Goal: Information Seeking & Learning: Learn about a topic

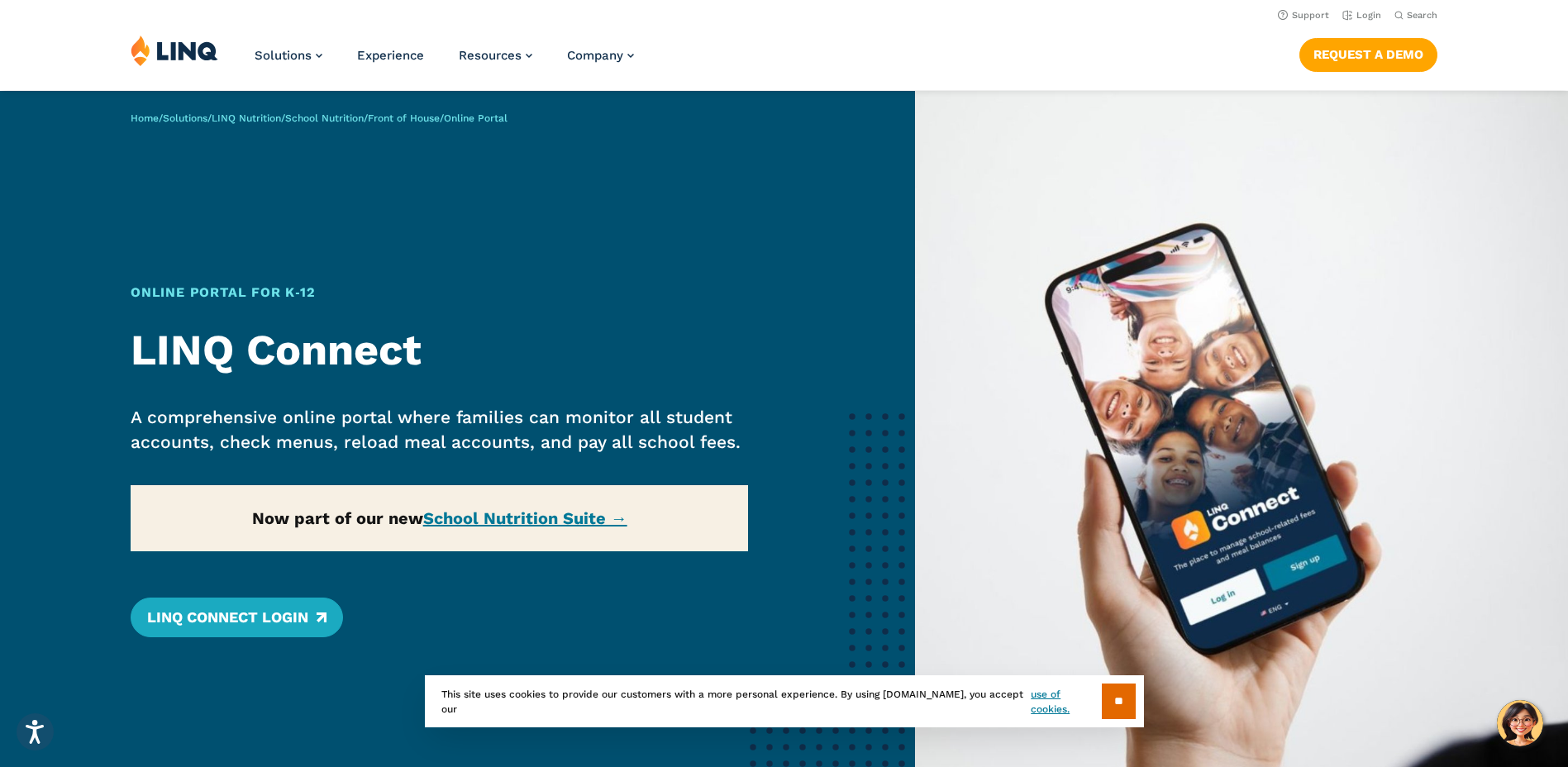
drag, startPoint x: 0, startPoint y: 0, endPoint x: 1309, endPoint y: 155, distance: 1318.1
click at [1309, 155] on img at bounding box center [1241, 466] width 652 height 751
click at [532, 254] on div "Home / Solutions / LINQ Nutrition / School Nutrition / Front of House / Online …" at bounding box center [457, 466] width 915 height 751
drag, startPoint x: 522, startPoint y: 414, endPoint x: 633, endPoint y: 242, distance: 204.7
click at [646, 265] on div "Home / Solutions / LINQ Nutrition / School Nutrition / Front of House / Online …" at bounding box center [457, 466] width 915 height 751
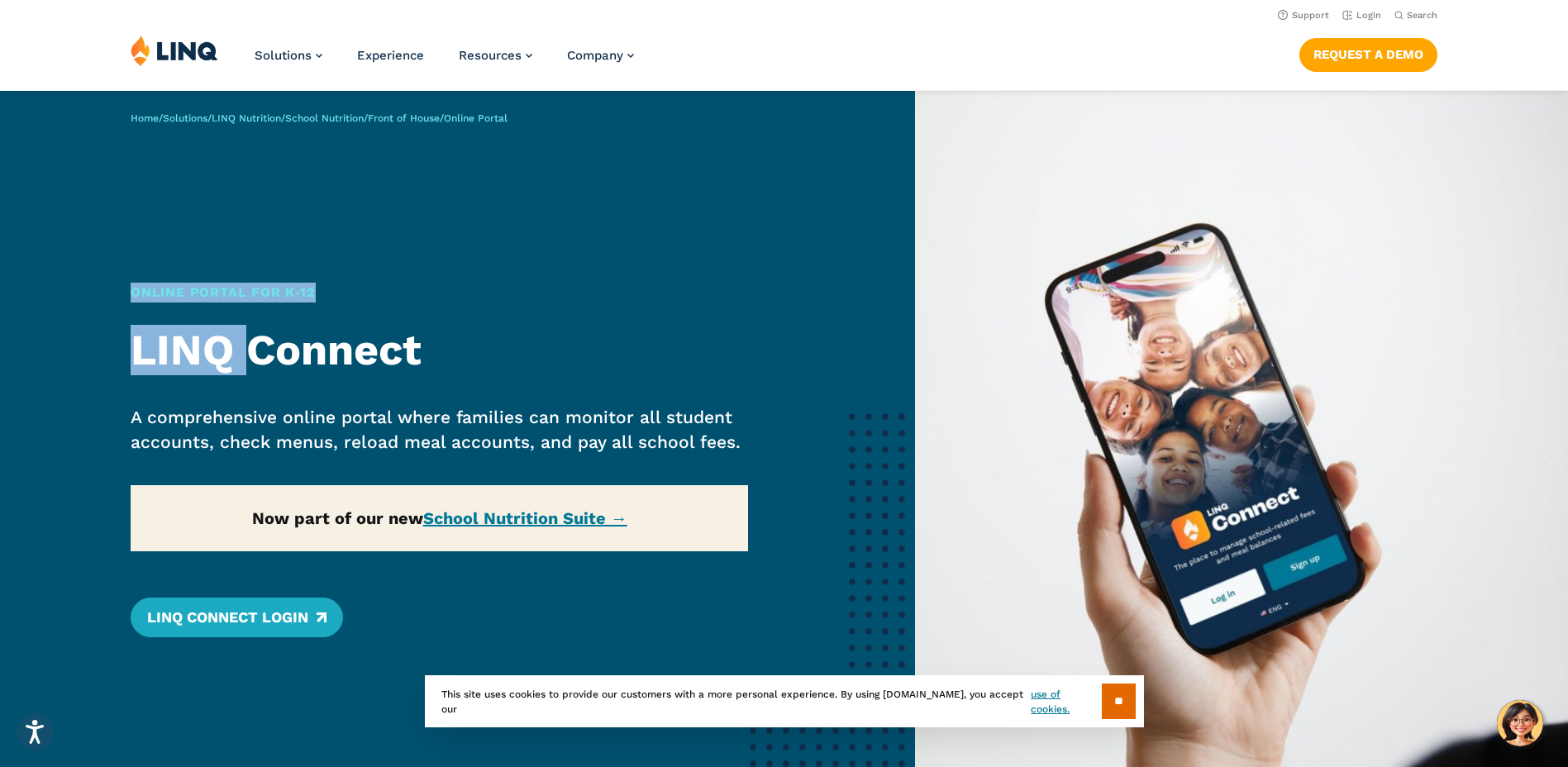
drag, startPoint x: 100, startPoint y: 104, endPoint x: 905, endPoint y: 795, distance: 1060.9
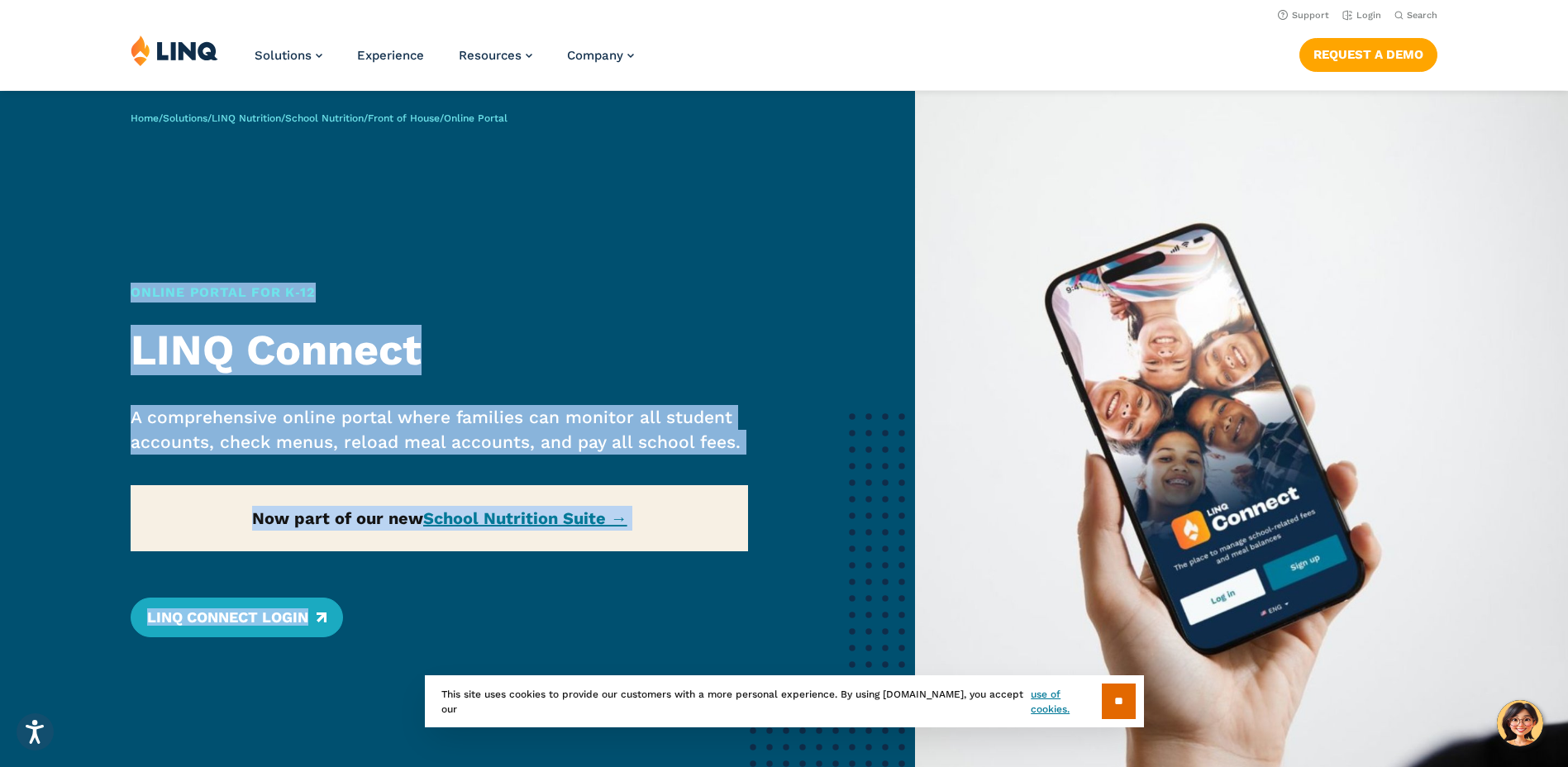
click at [568, 269] on div "Home / Solutions / LINQ Nutrition / School Nutrition / Front of House / Online …" at bounding box center [457, 466] width 915 height 751
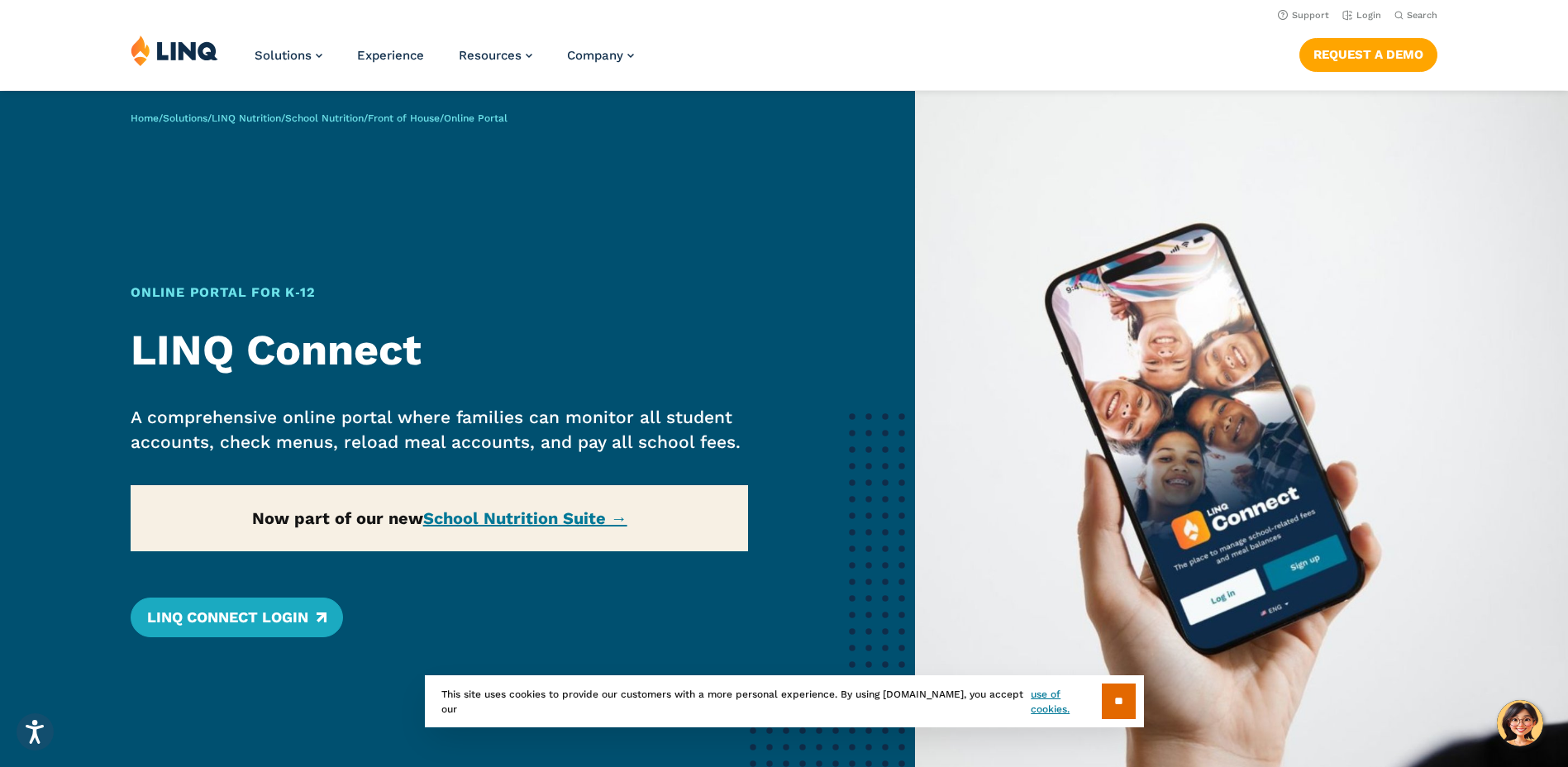
click at [515, 519] on div "Home / Solutions / LINQ Nutrition / School Nutrition / Front of House / Online …" at bounding box center [457, 466] width 915 height 751
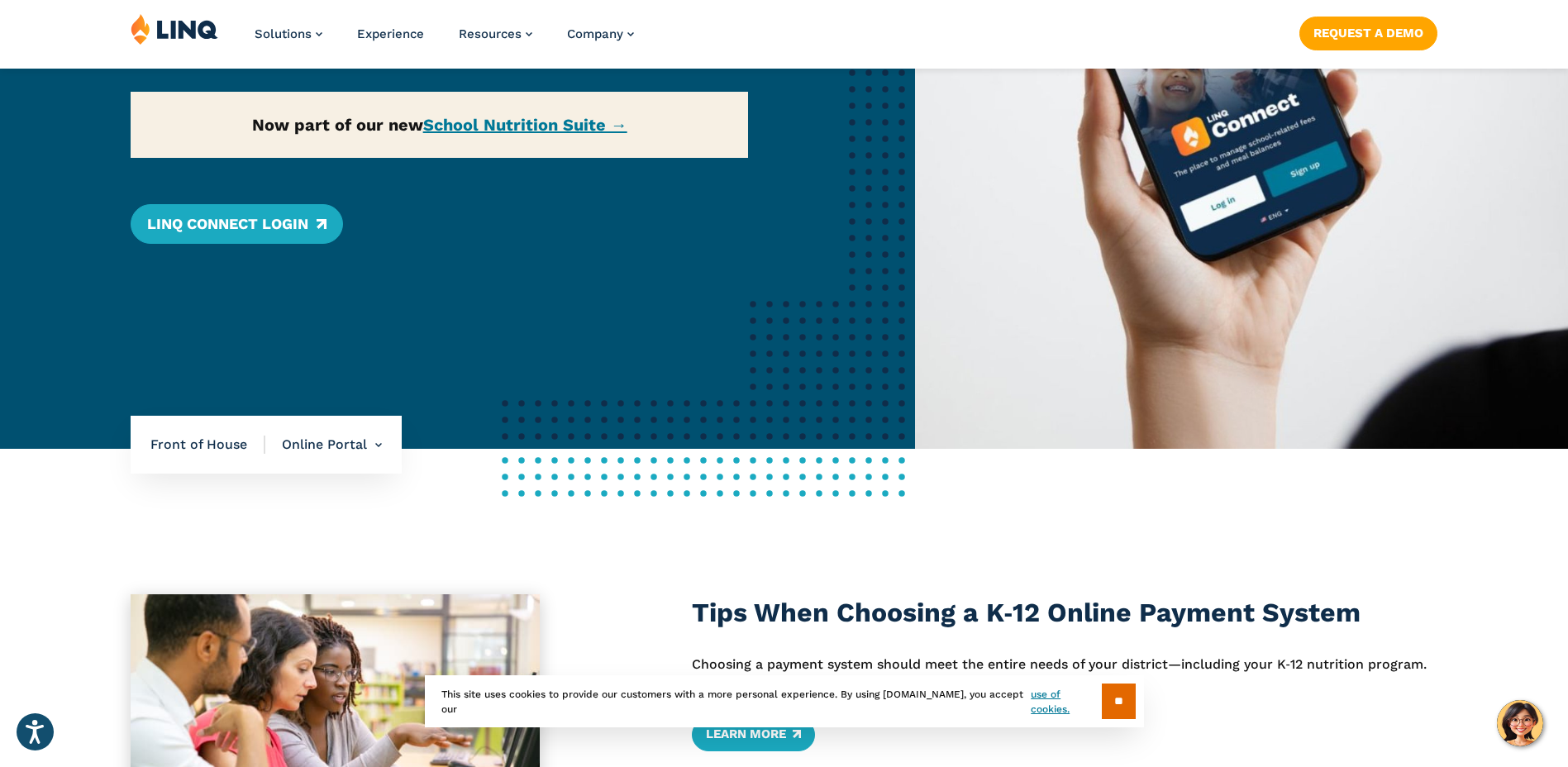
scroll to position [413, 0]
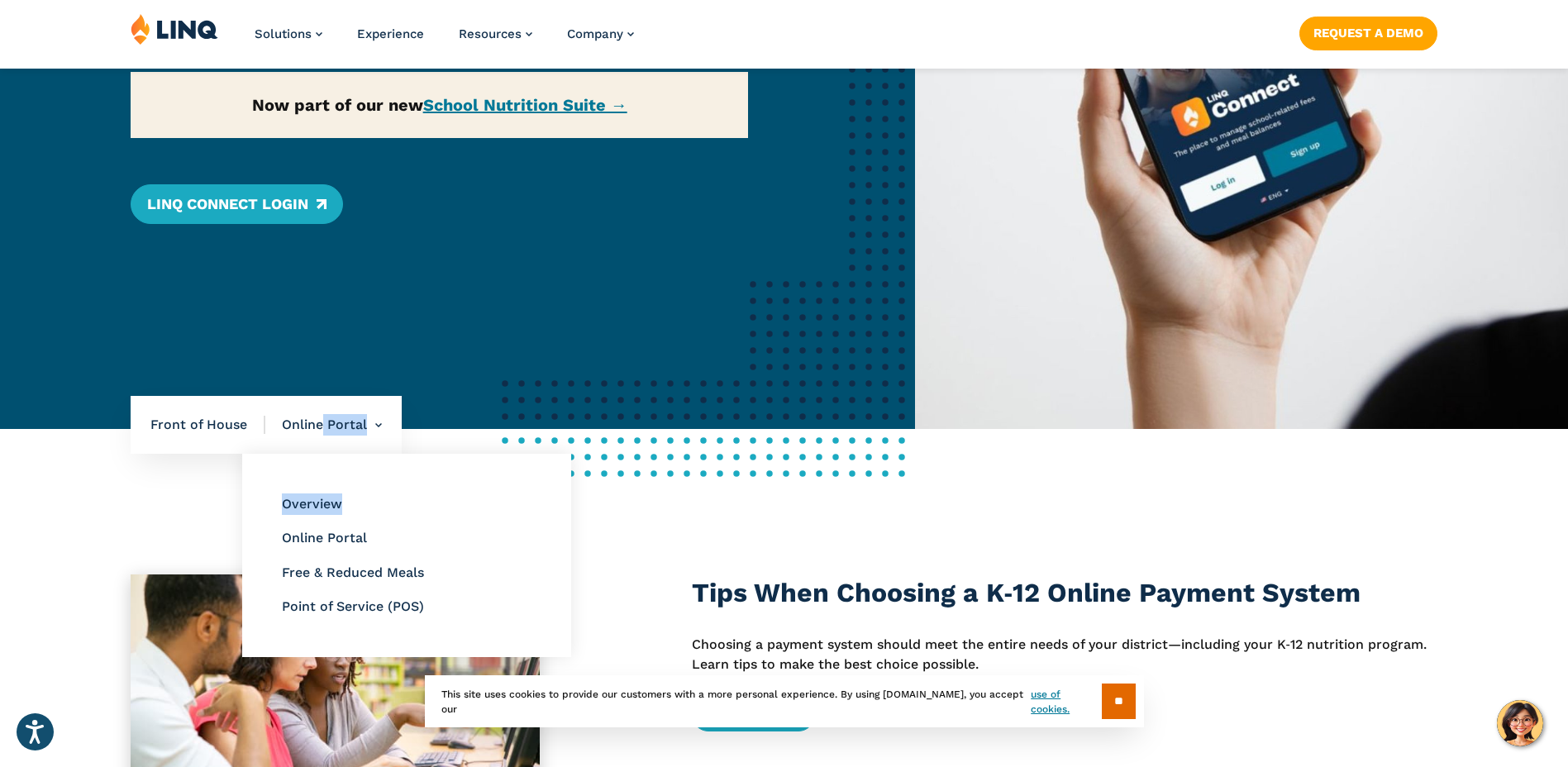
drag, startPoint x: 323, startPoint y: 426, endPoint x: 386, endPoint y: 477, distance: 81.1
click at [381, 453] on li "Online Portal Overview Online Portal Free & Reduced Meals Point of Service (POS)" at bounding box center [323, 425] width 116 height 58
drag, startPoint x: 386, startPoint y: 477, endPoint x: 302, endPoint y: 418, distance: 102.6
click at [302, 418] on font "Online Portal" at bounding box center [324, 425] width 85 height 16
click at [360, 538] on link "Online Portal" at bounding box center [324, 537] width 85 height 16
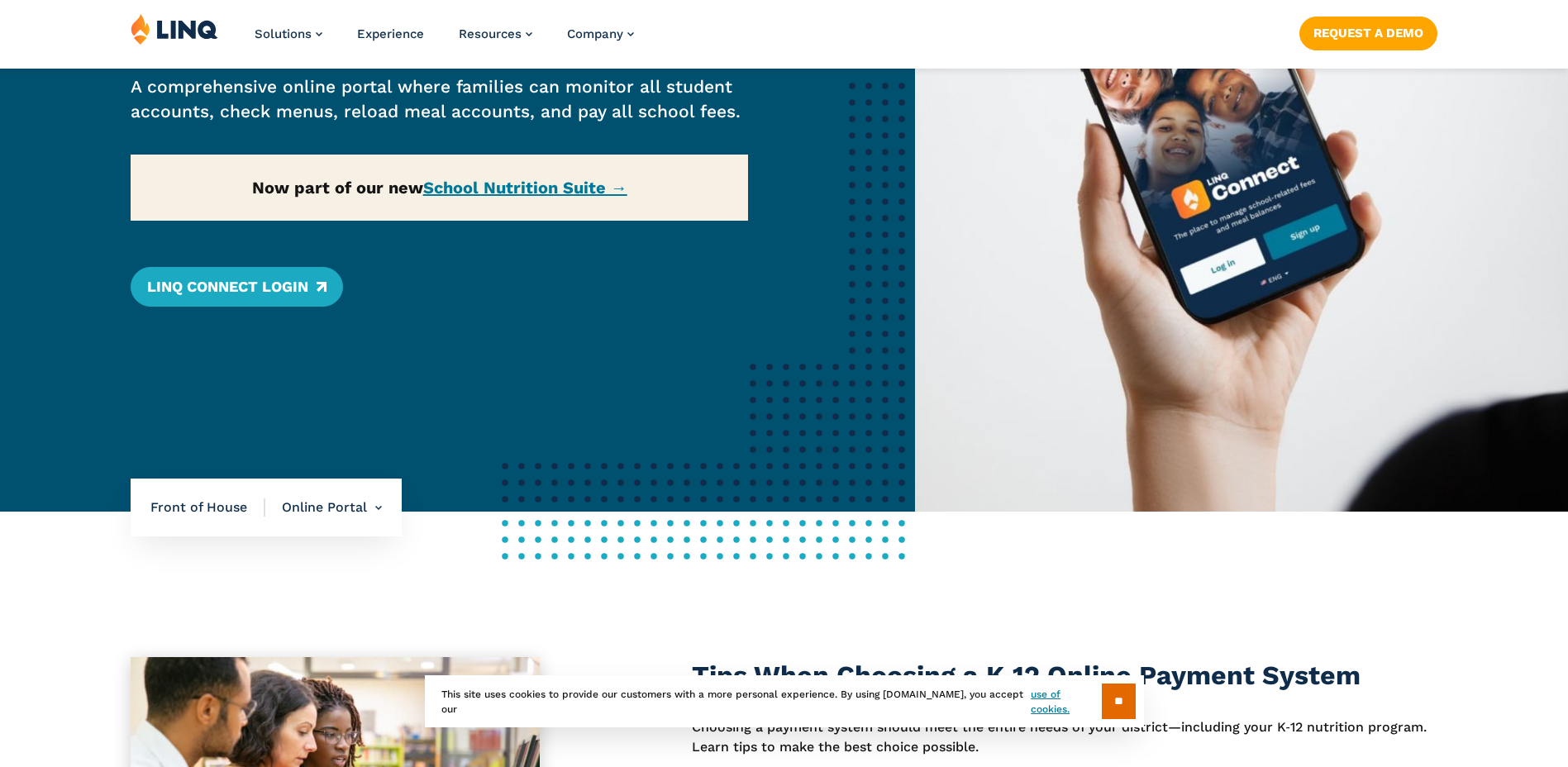
scroll to position [579, 0]
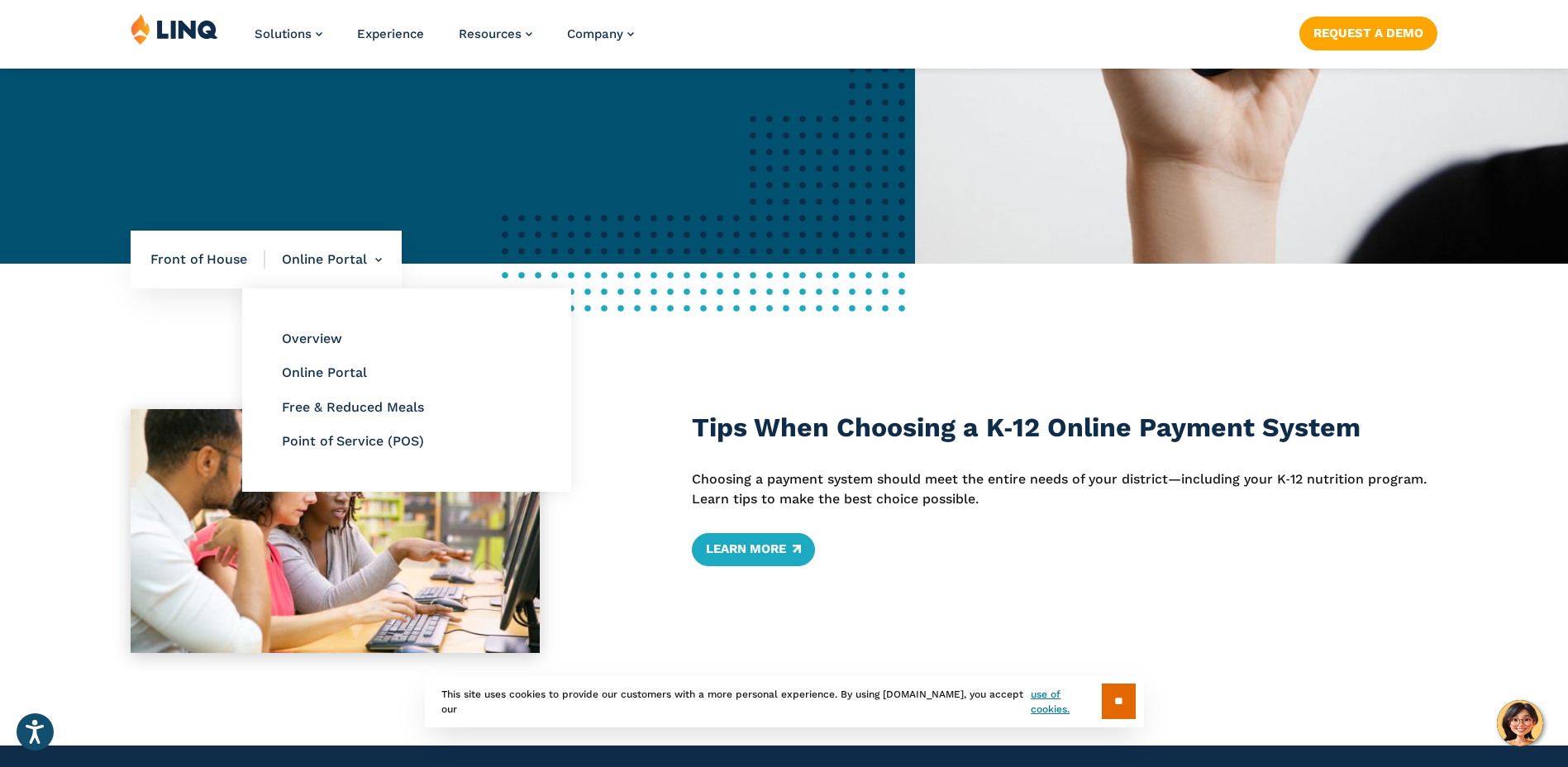
click at [376, 263] on li "Online Portal Overview Online Portal Free & Reduced Meals Point of Service (POS)" at bounding box center [323, 259] width 116 height 58
click at [341, 408] on link "Free & Reduced Meals" at bounding box center [353, 407] width 142 height 16
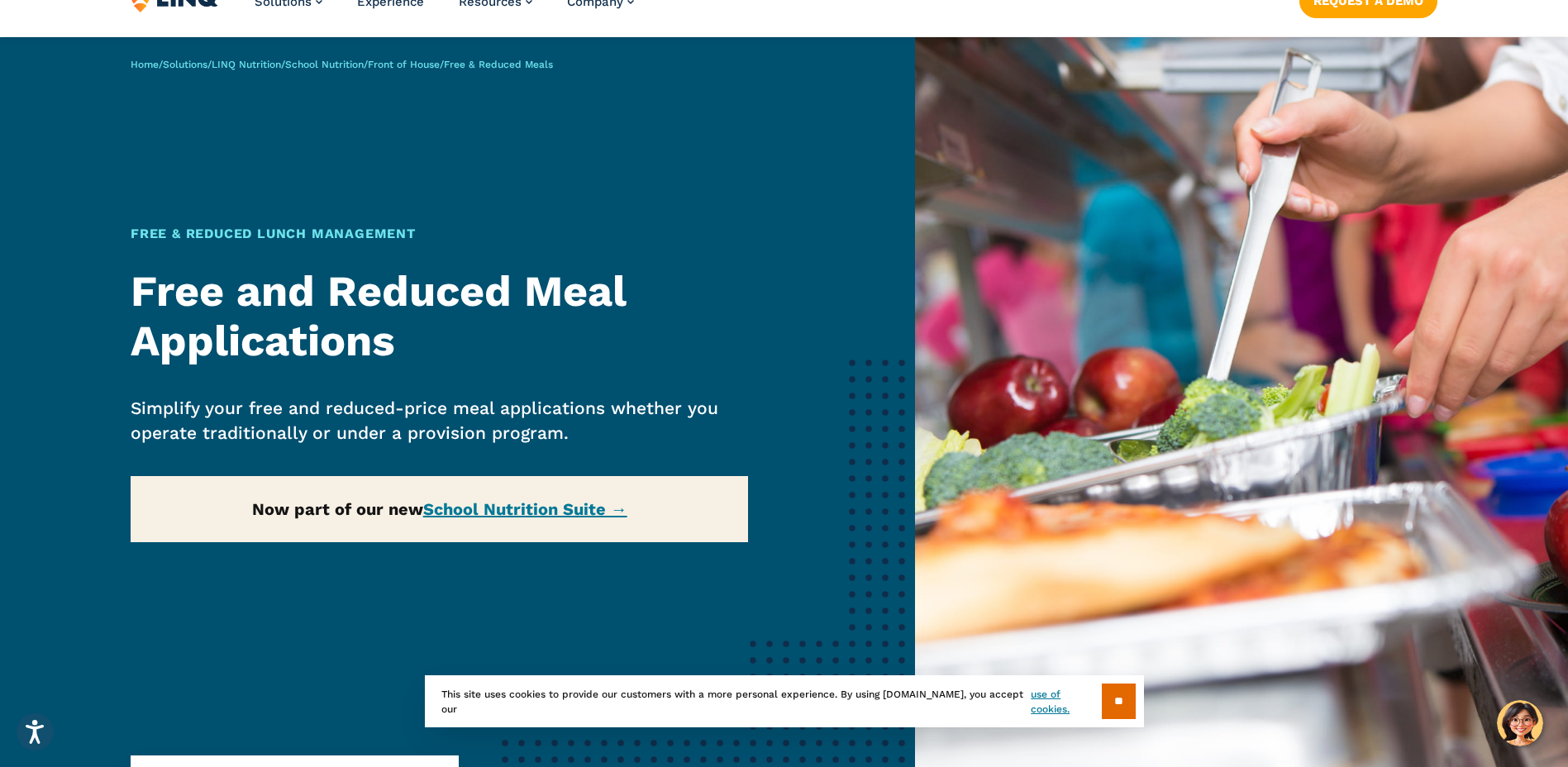
scroll to position [83, 0]
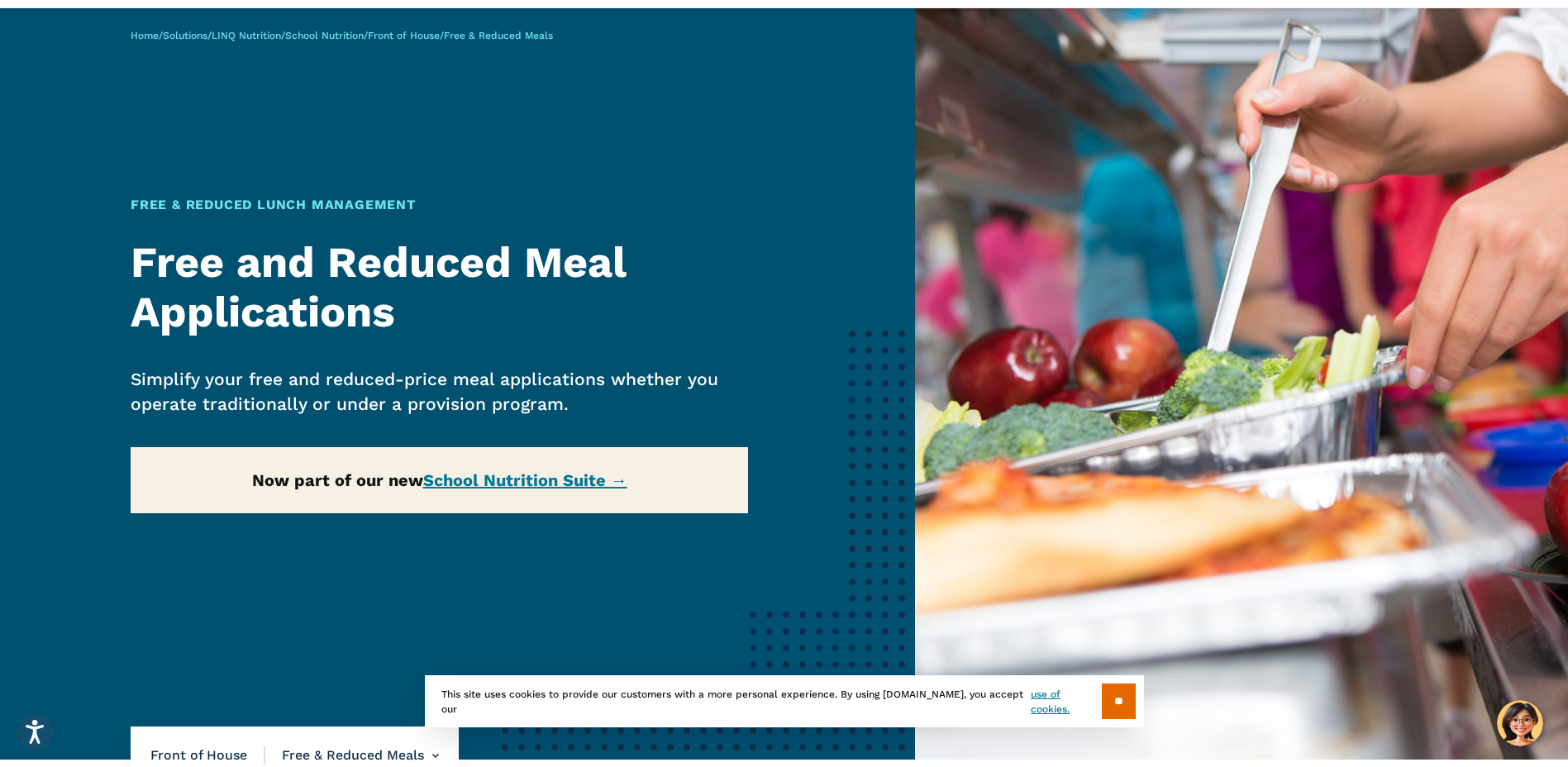
drag, startPoint x: 794, startPoint y: 376, endPoint x: 770, endPoint y: 249, distance: 129.2
click at [770, 249] on div "Home / Solutions / LINQ Nutrition / School Nutrition / Front of House / Free & …" at bounding box center [457, 384] width 915 height 751
click at [460, 480] on link "School Nutrition Suite →" at bounding box center [524, 480] width 204 height 20
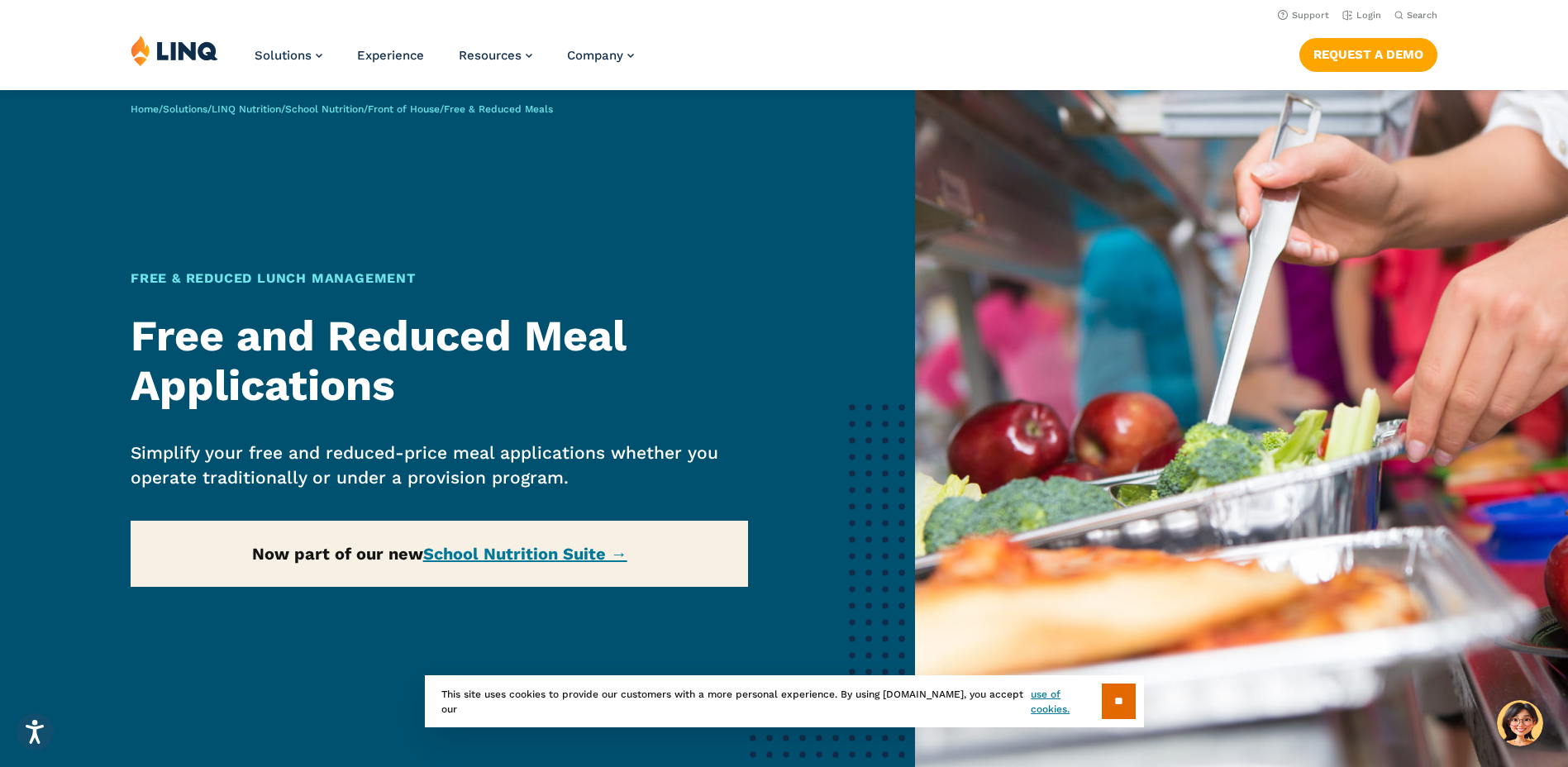
scroll to position [0, 0]
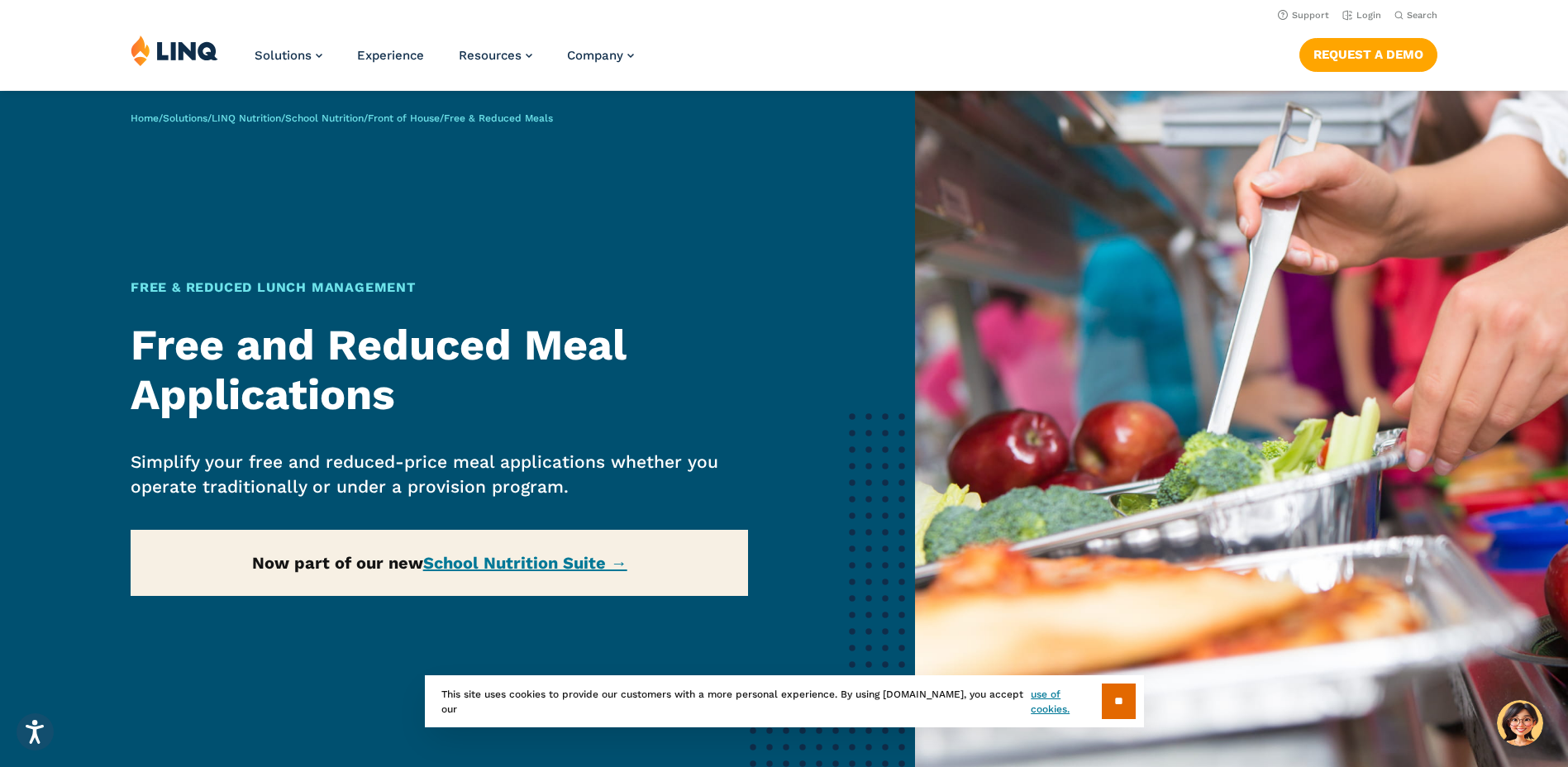
click at [515, 561] on div "Home / Solutions / LINQ Nutrition / School Nutrition / Front of House / Free & …" at bounding box center [457, 466] width 915 height 751
click at [555, 564] on div "Home / Solutions / LINQ Nutrition / School Nutrition / Front of House / Free & …" at bounding box center [457, 466] width 915 height 751
click at [1188, 401] on img at bounding box center [1241, 466] width 652 height 751
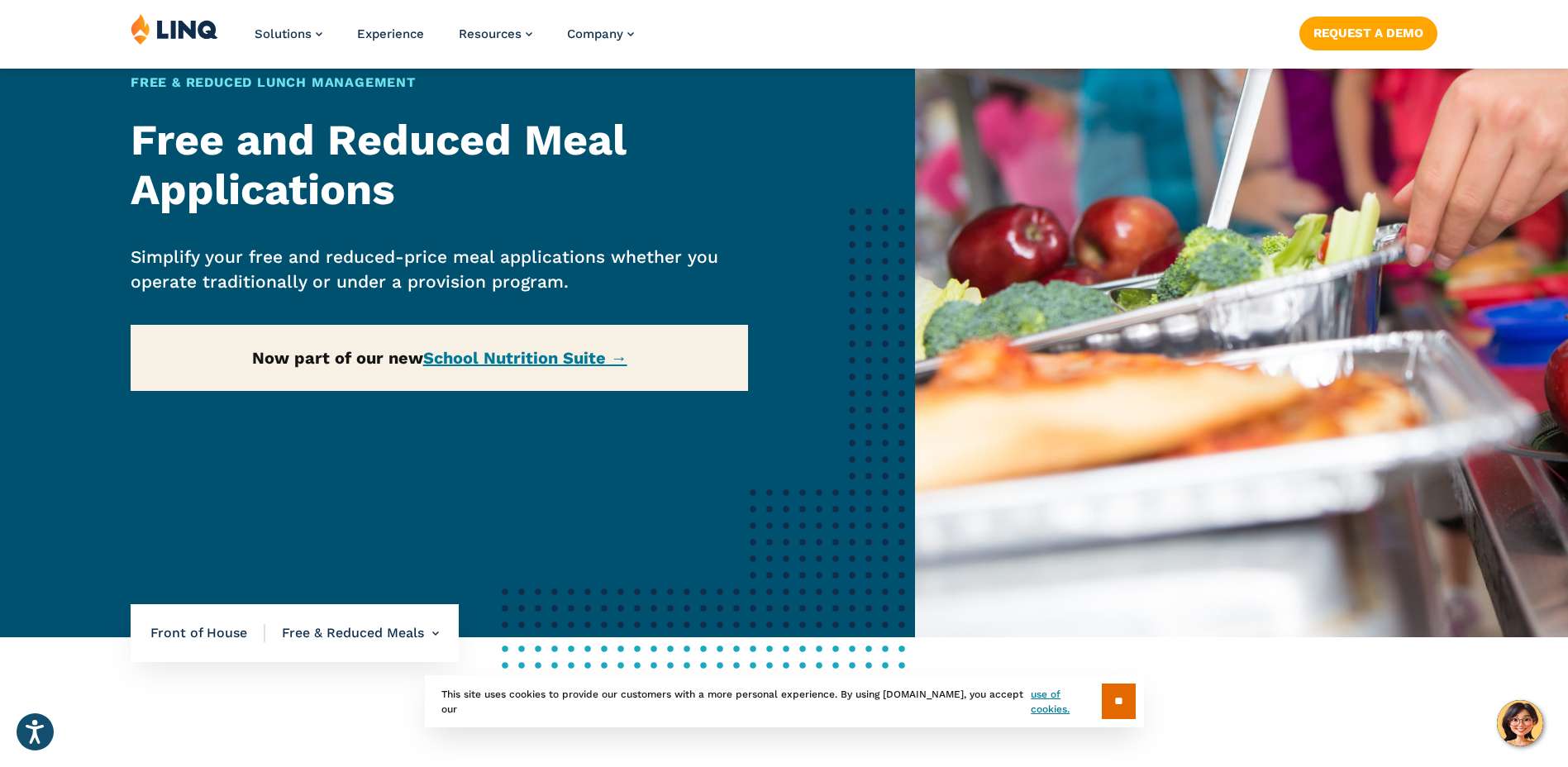
scroll to position [248, 0]
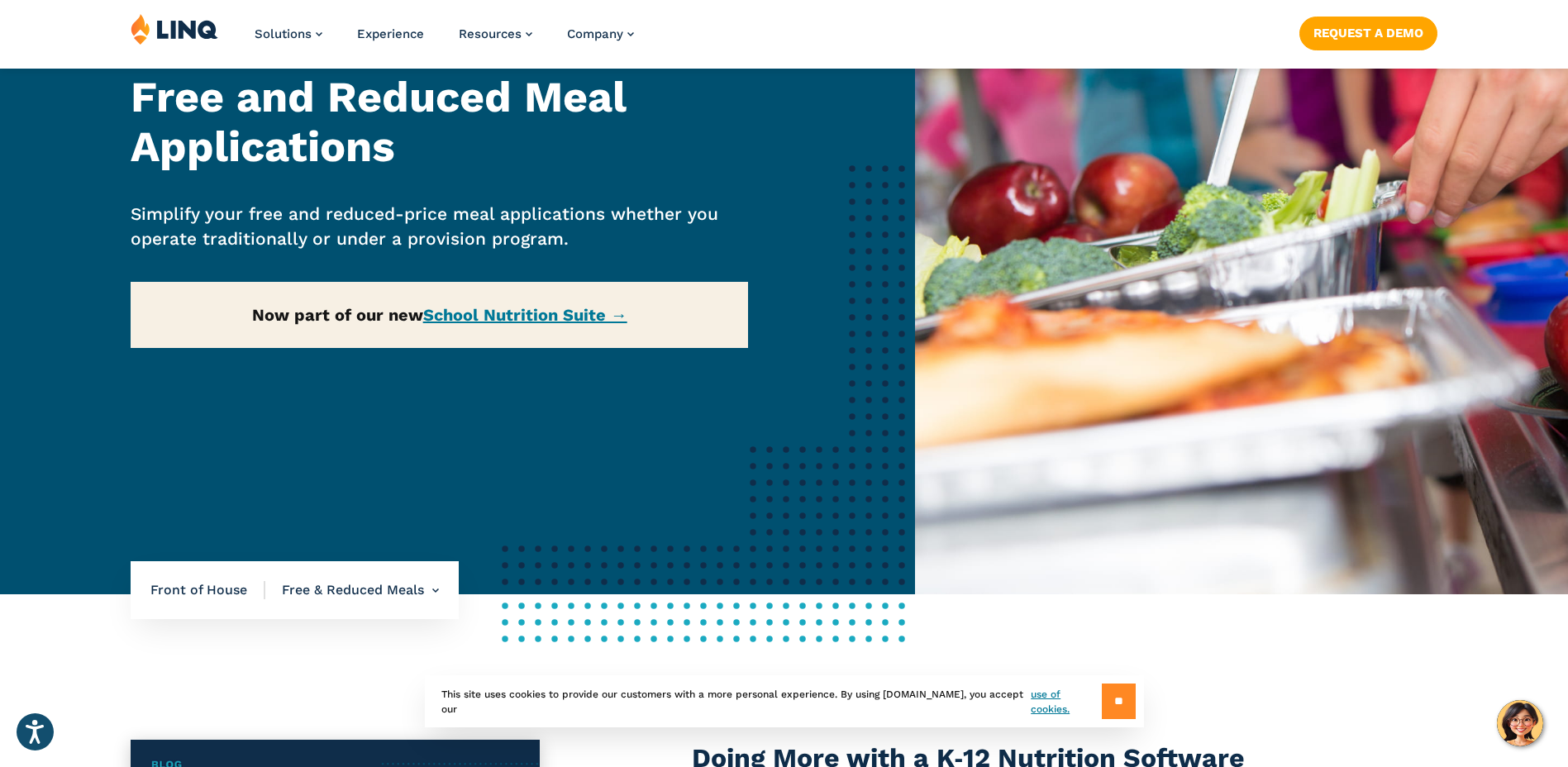
click at [1118, 690] on input "**" at bounding box center [1119, 701] width 34 height 35
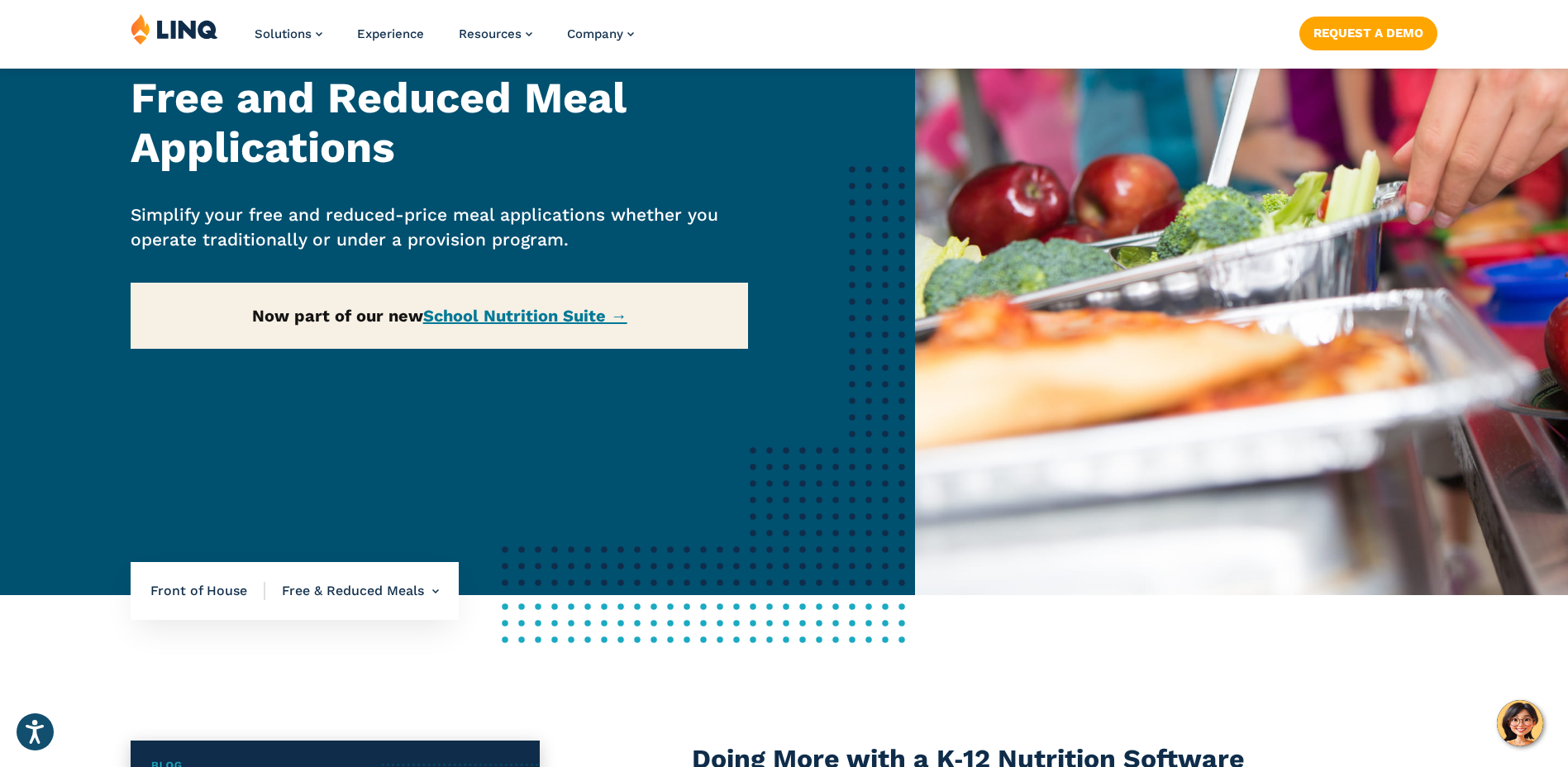
scroll to position [0, 0]
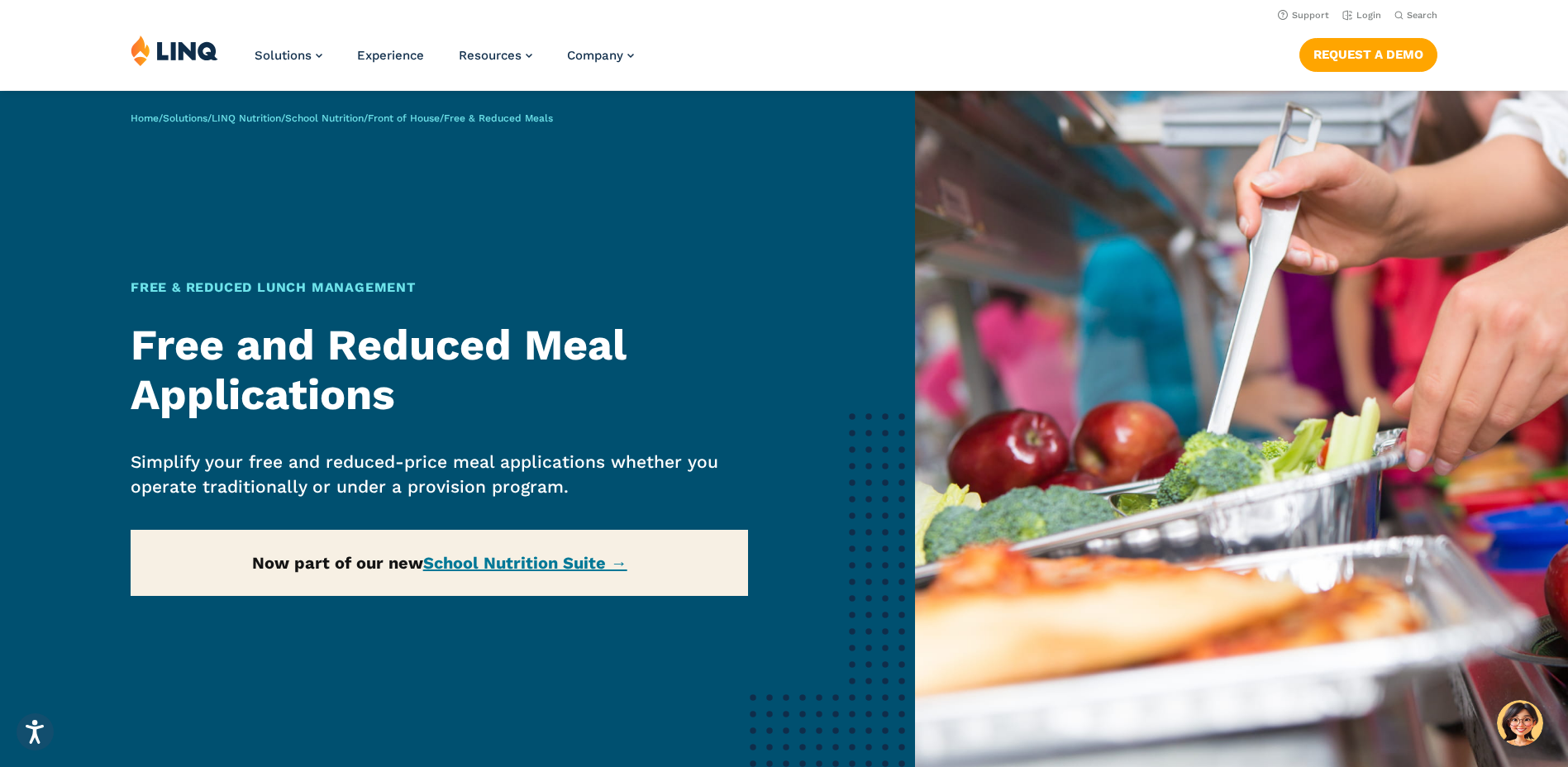
click at [534, 560] on div "Home / Solutions / LINQ Nutrition / School Nutrition / Front of House / Free & …" at bounding box center [457, 466] width 915 height 751
click at [629, 557] on div "Home / Solutions / LINQ Nutrition / School Nutrition / Front of House / Free & …" at bounding box center [457, 466] width 915 height 751
click at [1159, 482] on img at bounding box center [1241, 466] width 652 height 751
click at [1241, 533] on img at bounding box center [1241, 466] width 652 height 751
click at [1244, 545] on img at bounding box center [1241, 466] width 652 height 751
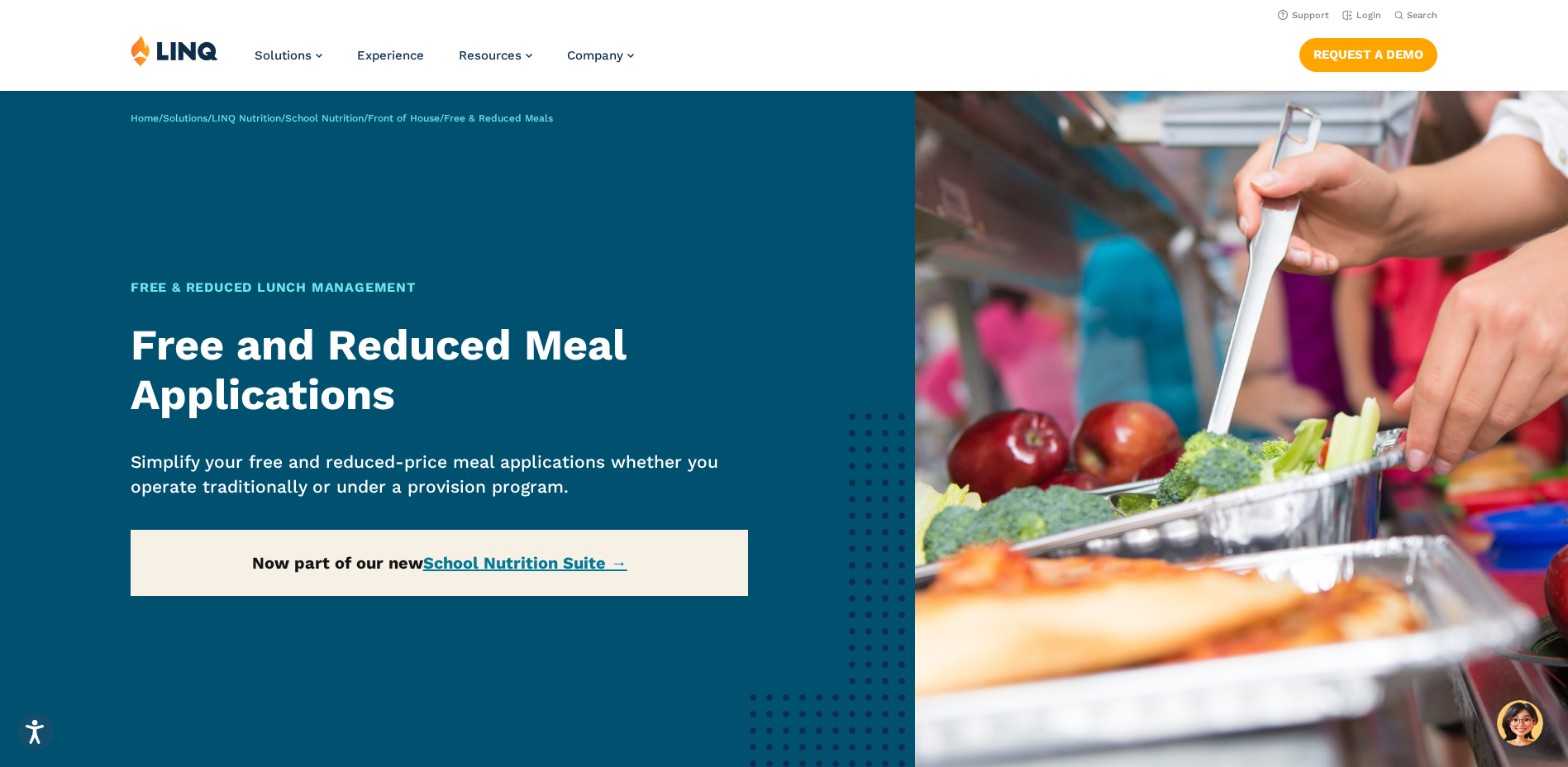
click at [1244, 545] on img at bounding box center [1241, 466] width 652 height 751
click at [1251, 509] on img at bounding box center [1241, 466] width 652 height 751
click at [1251, 505] on img at bounding box center [1241, 466] width 652 height 751
click at [506, 563] on div "Home / Solutions / LINQ Nutrition / School Nutrition / Front of House / Free & …" at bounding box center [457, 466] width 915 height 751
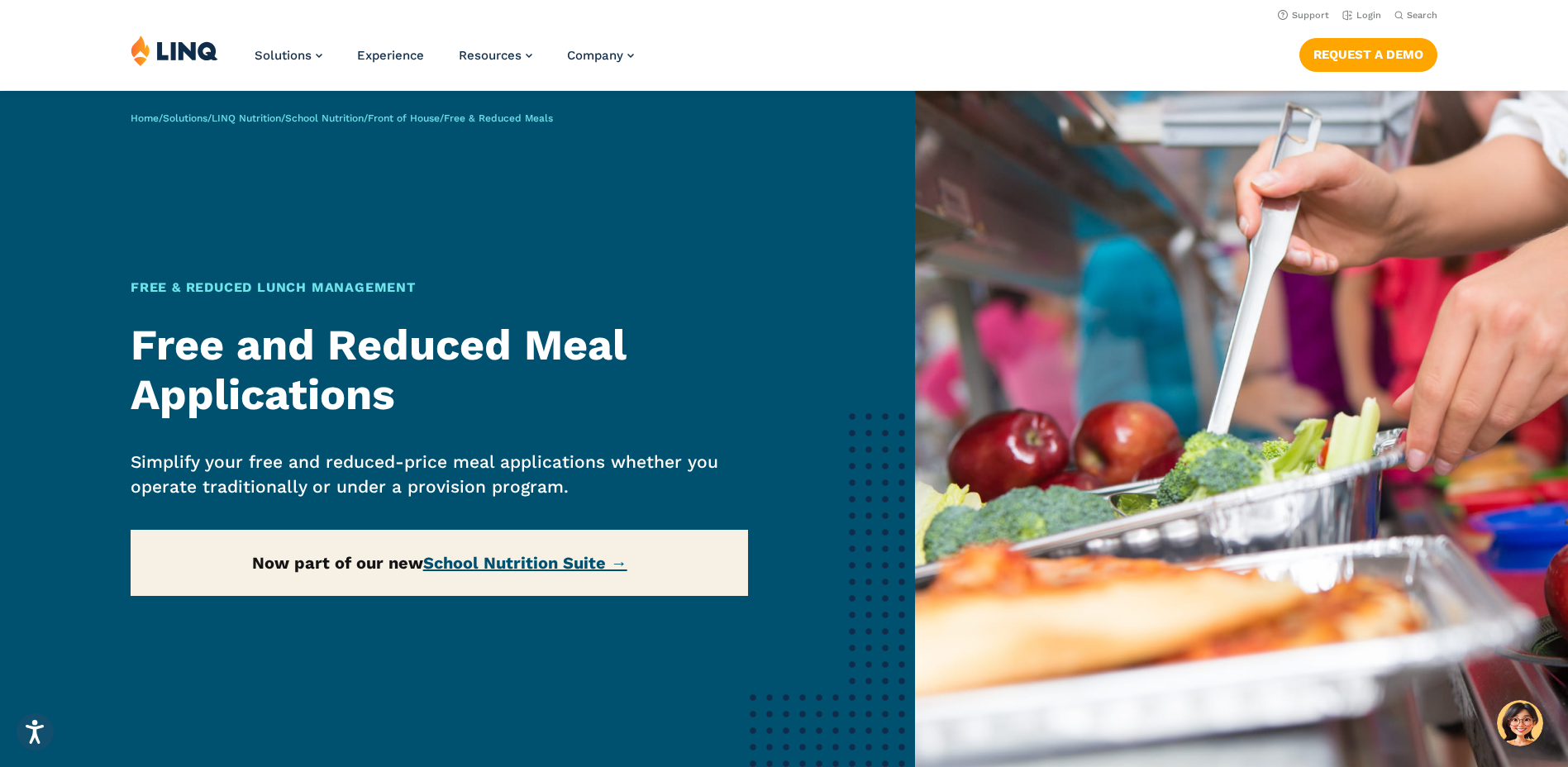
click at [459, 565] on link "School Nutrition Suite →" at bounding box center [524, 563] width 204 height 20
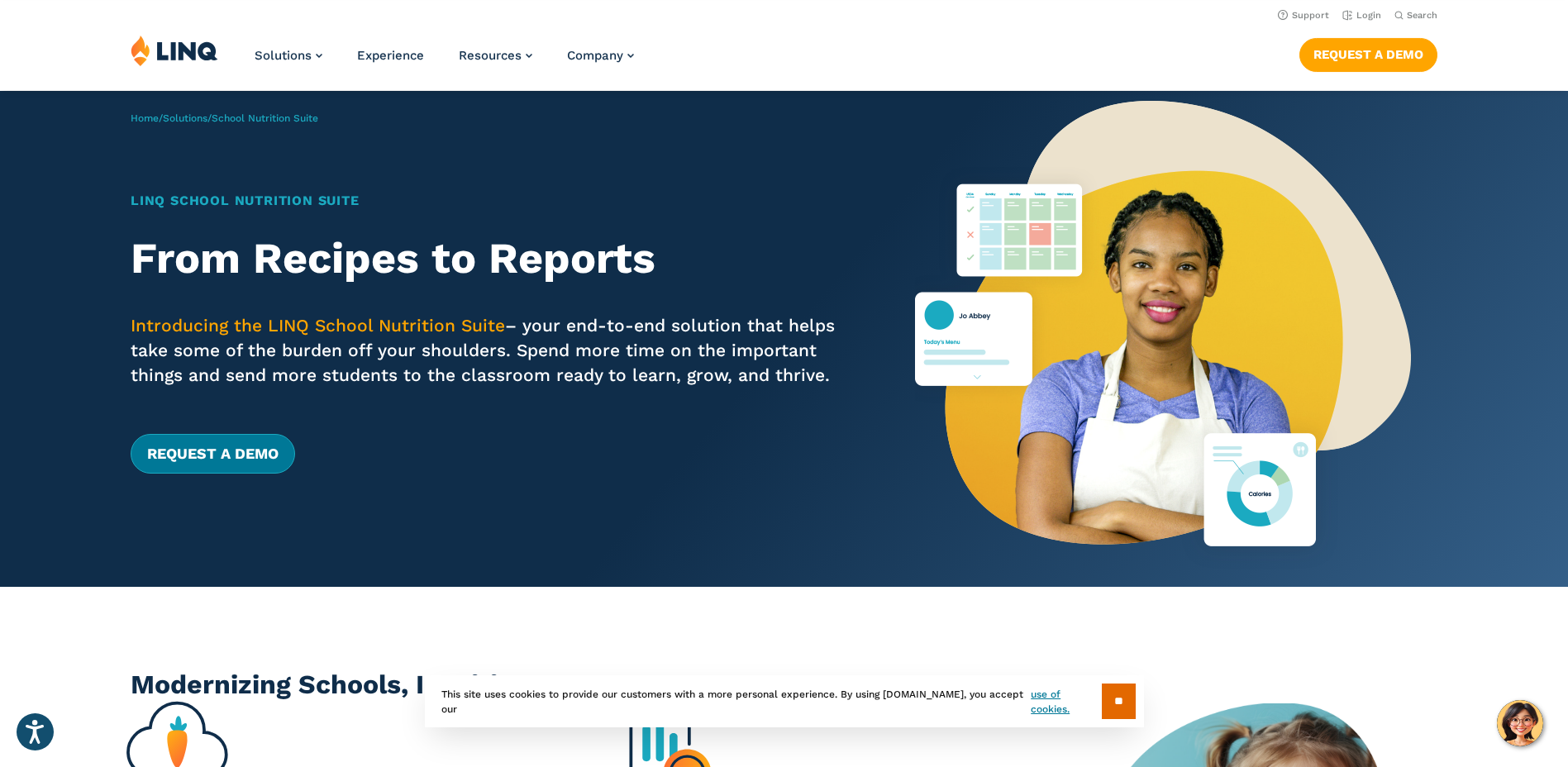
click at [262, 453] on link "Request a Demo" at bounding box center [212, 453] width 165 height 39
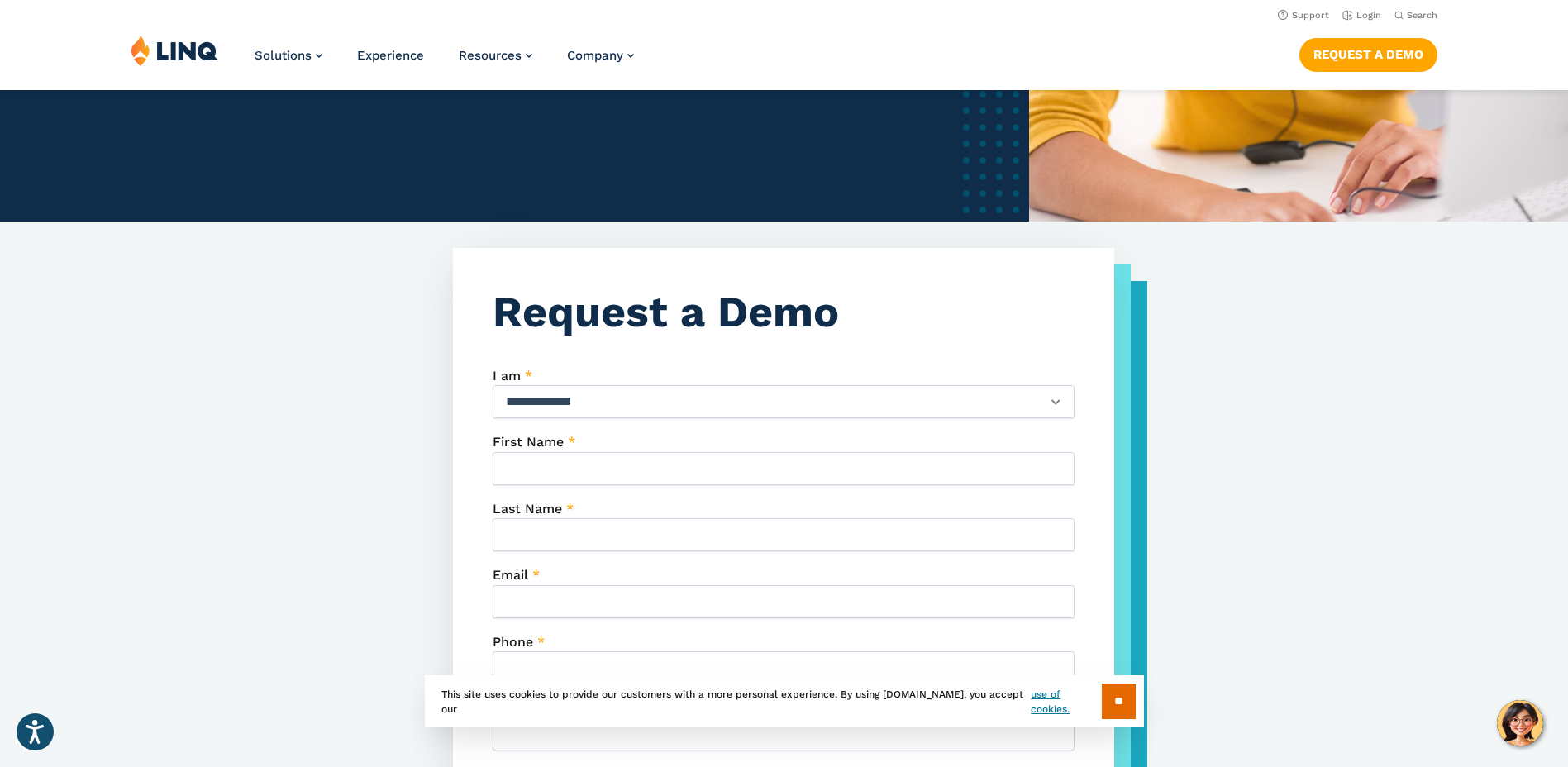
scroll to position [314, 0]
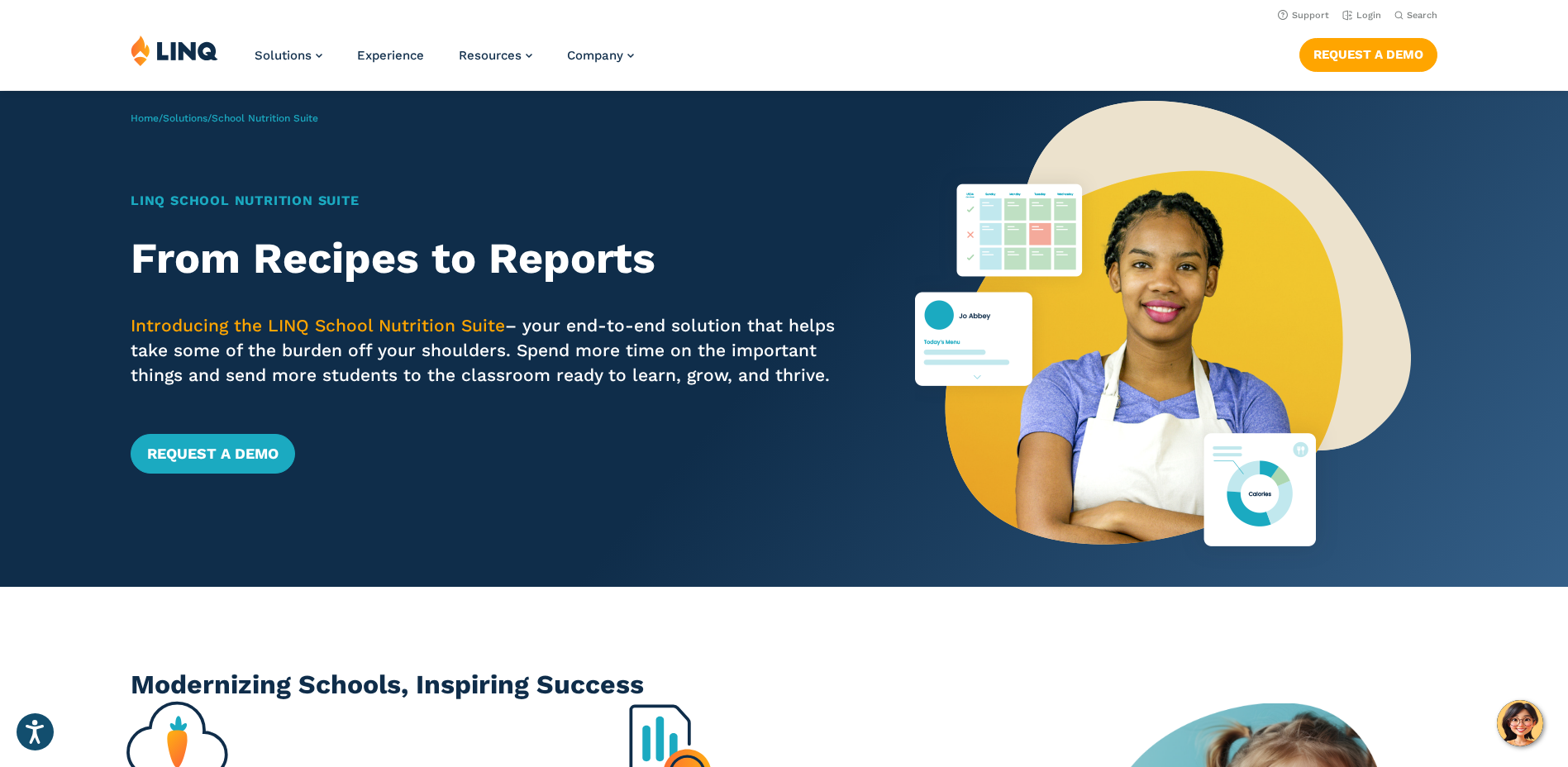
click at [1246, 484] on img at bounding box center [1162, 338] width 496 height 496
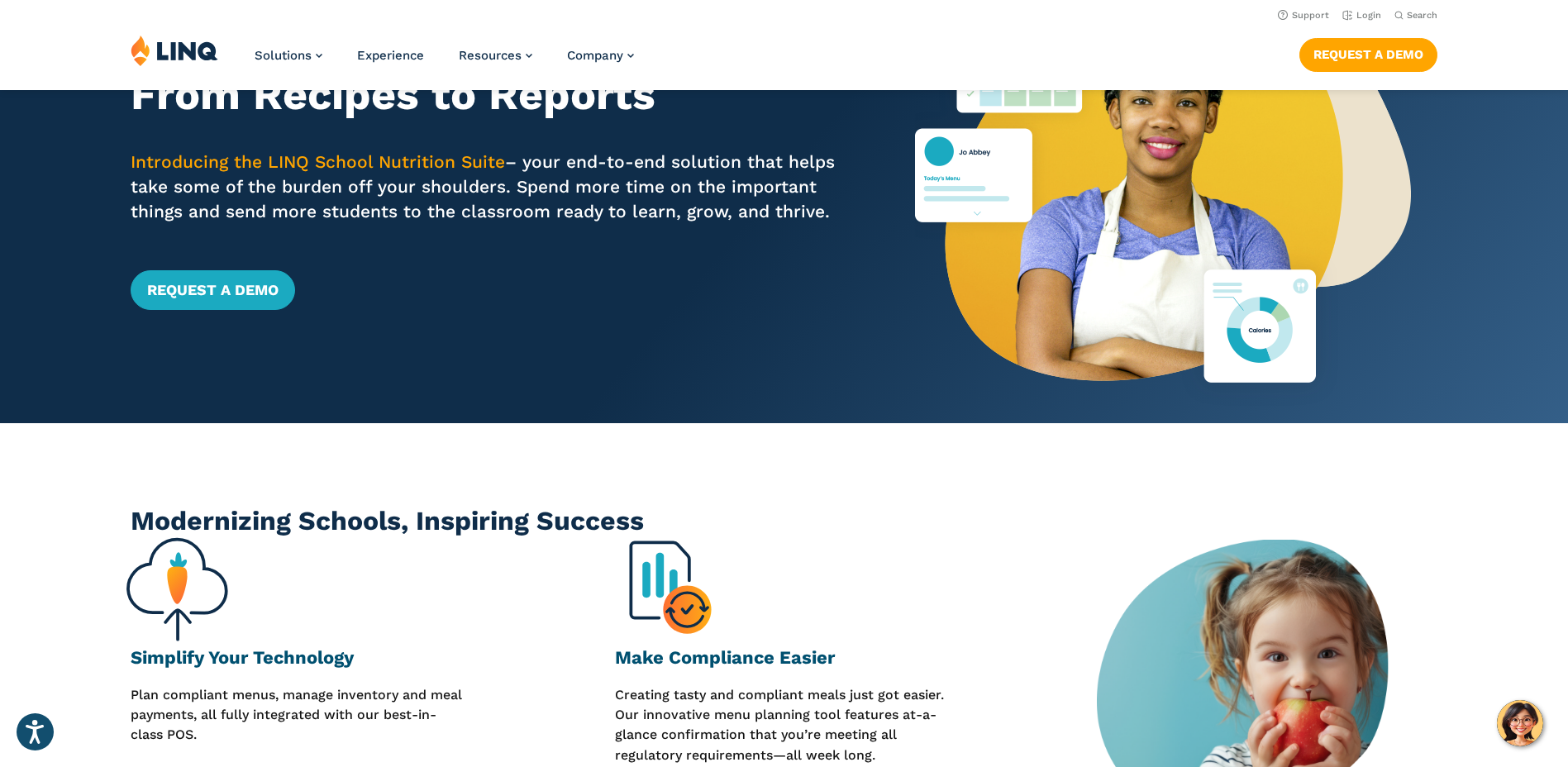
scroll to position [83, 0]
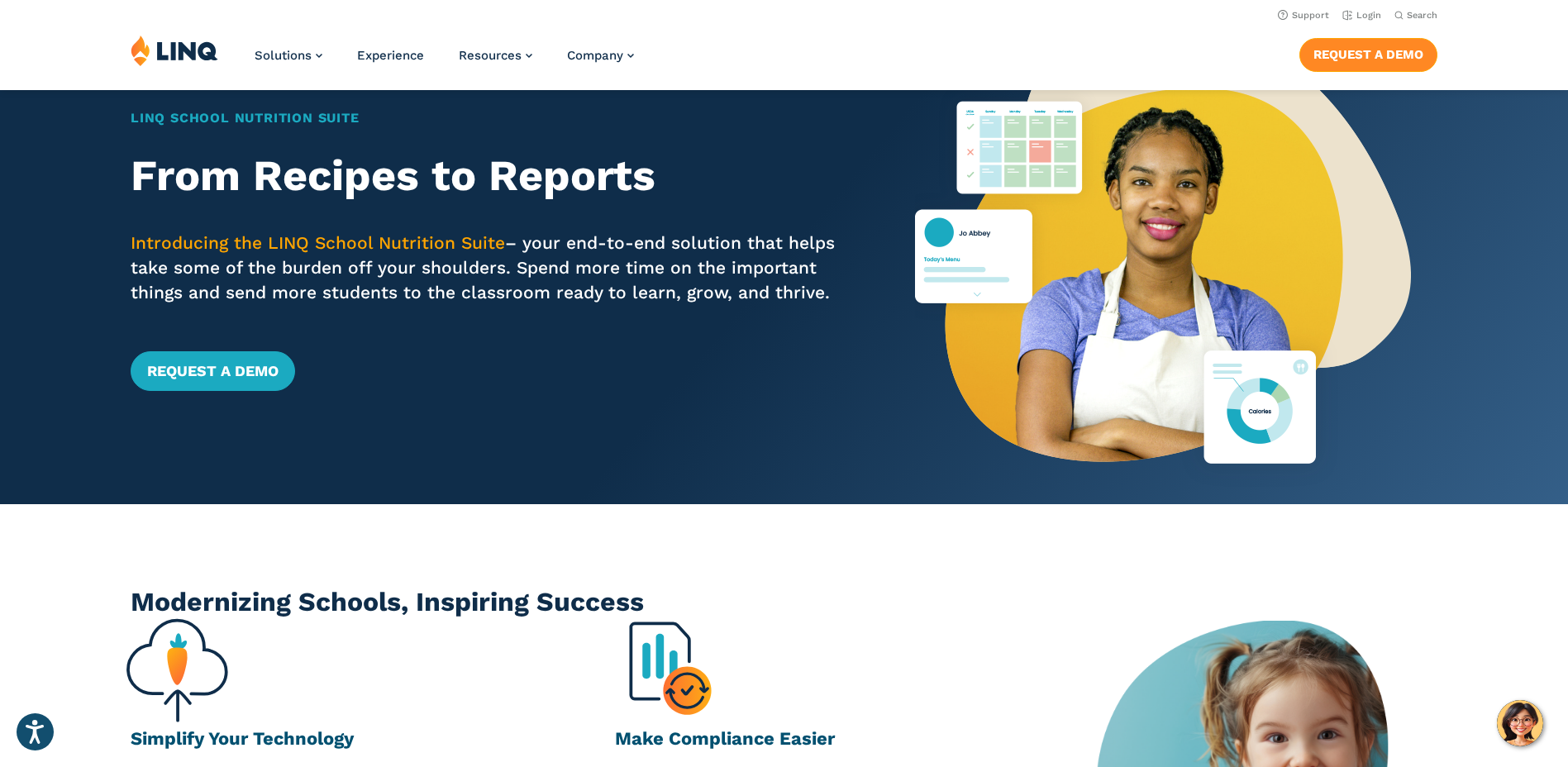
click at [1376, 62] on link "Request a Demo" at bounding box center [1368, 55] width 138 height 34
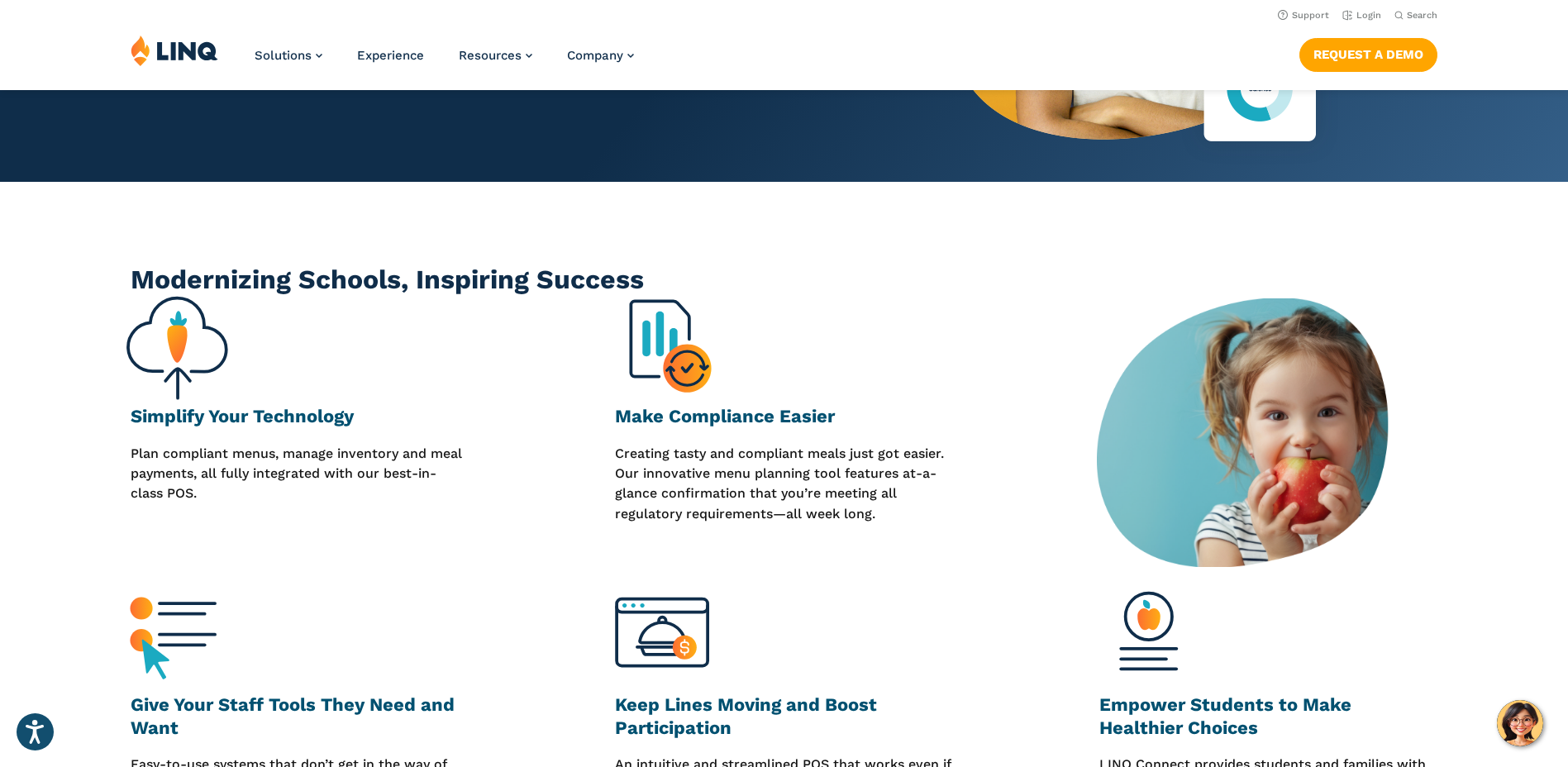
scroll to position [248, 0]
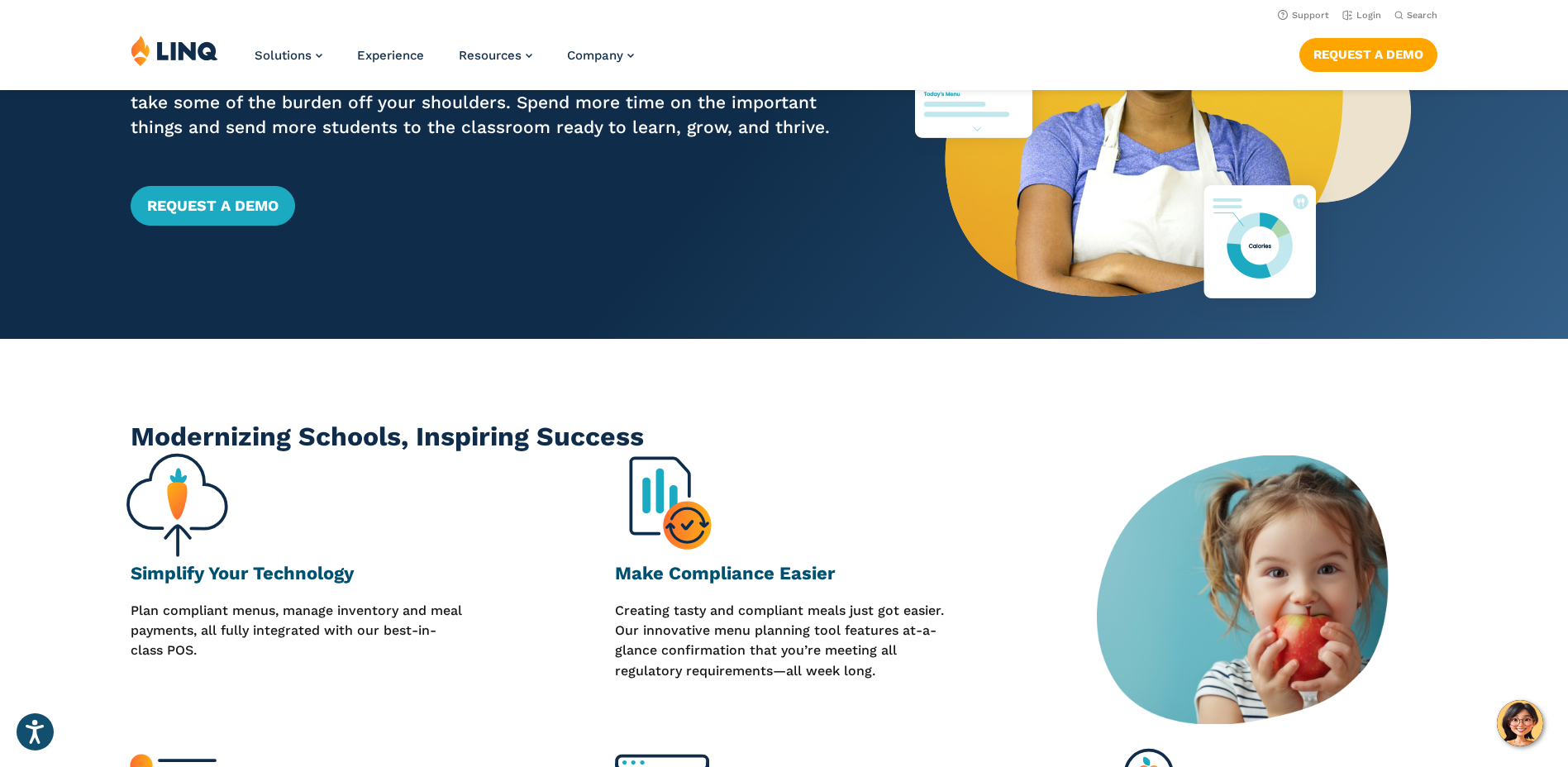
click at [1320, 591] on img at bounding box center [1242, 590] width 389 height 268
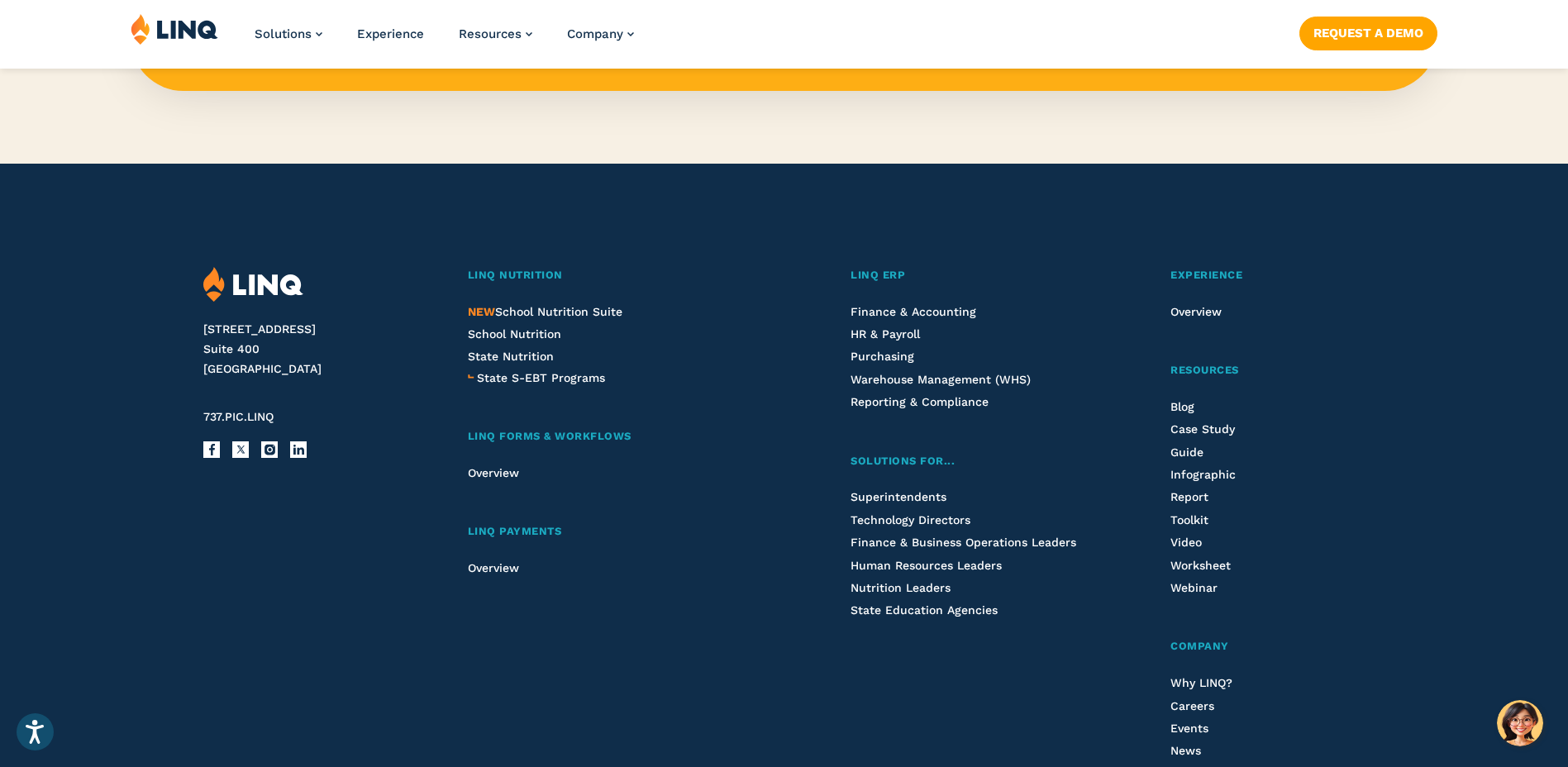
scroll to position [1984, 0]
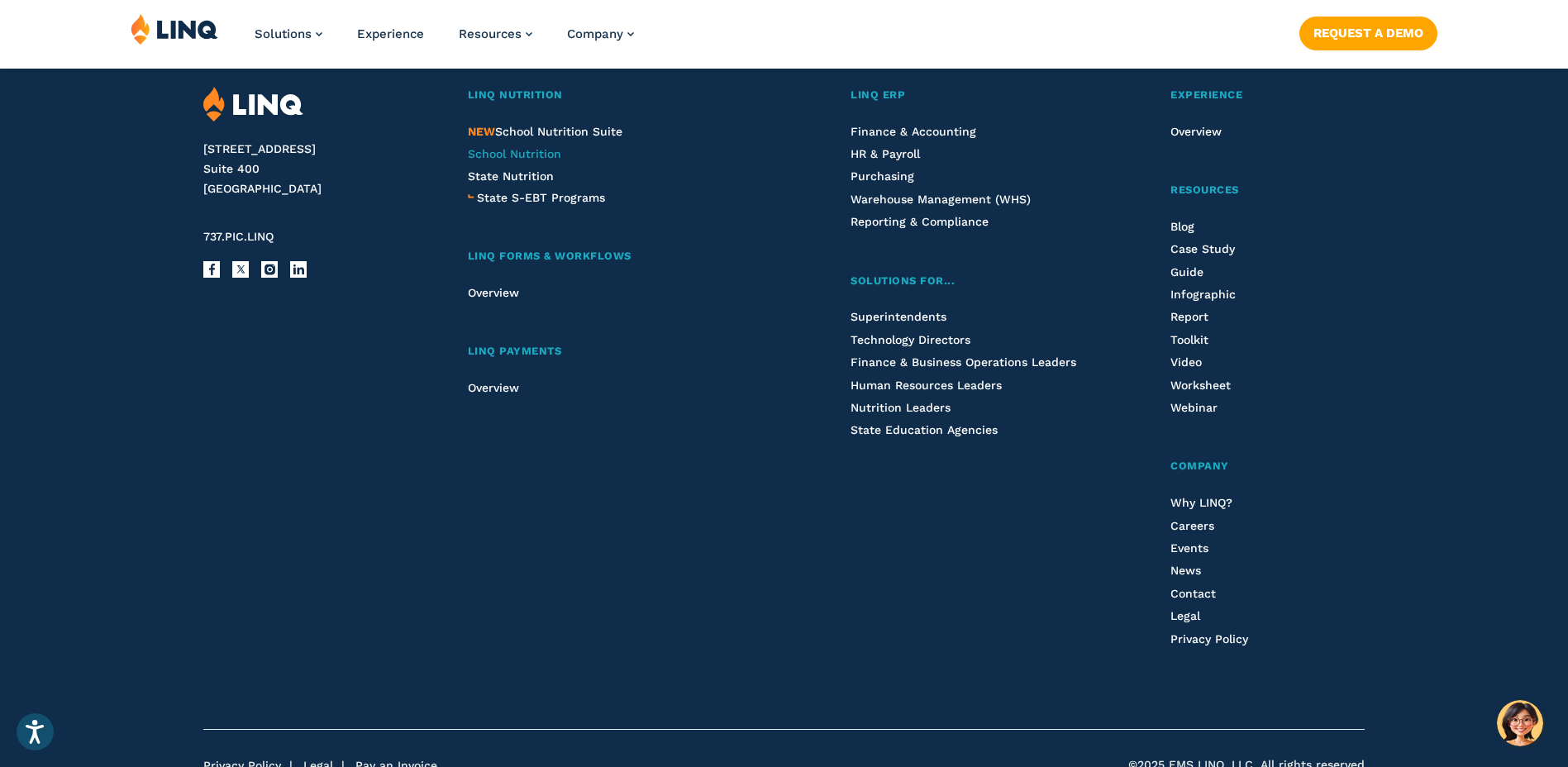
click at [504, 161] on span "School Nutrition" at bounding box center [514, 153] width 94 height 13
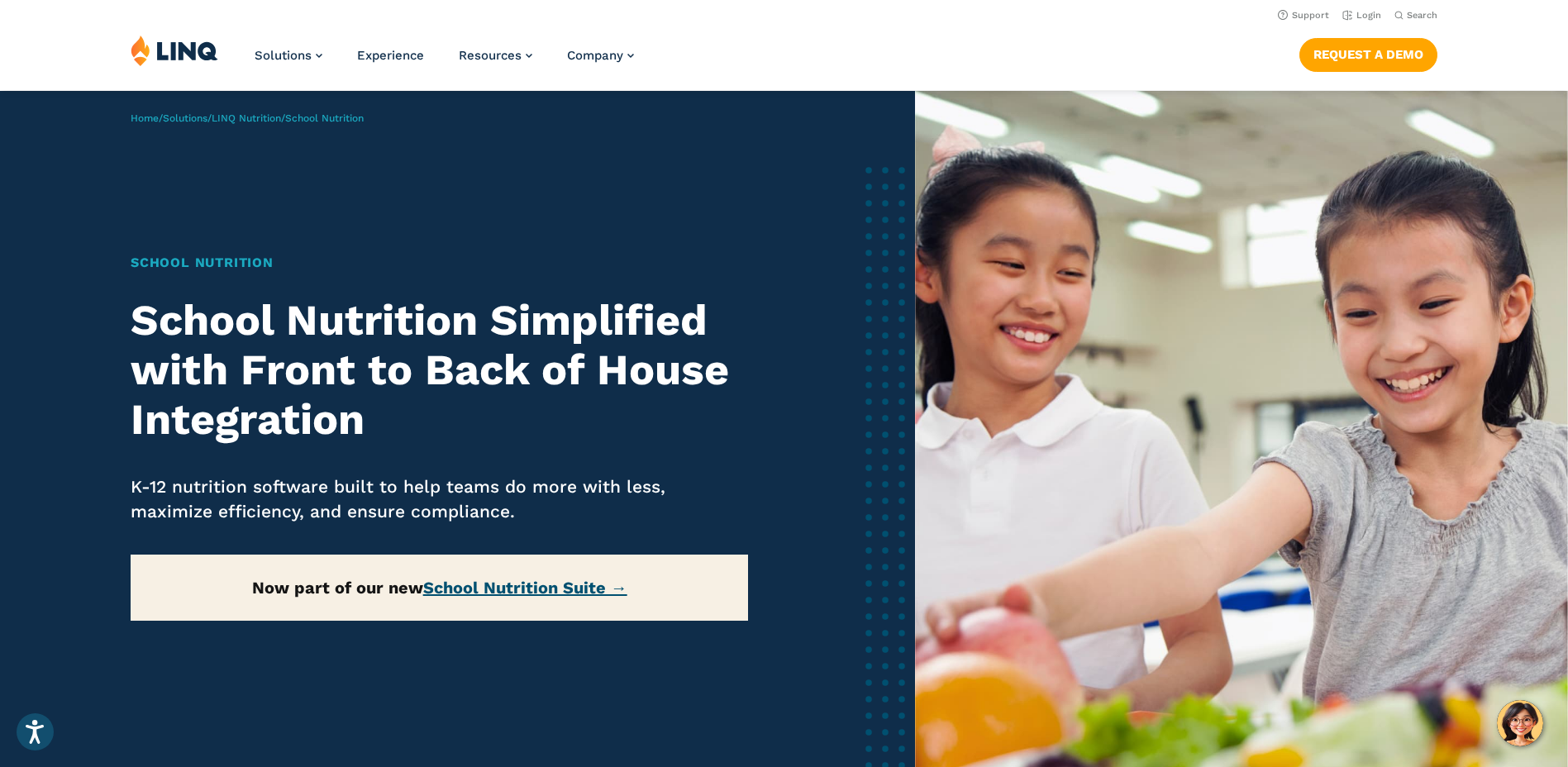
click at [571, 589] on link "School Nutrition Suite →" at bounding box center [524, 588] width 204 height 20
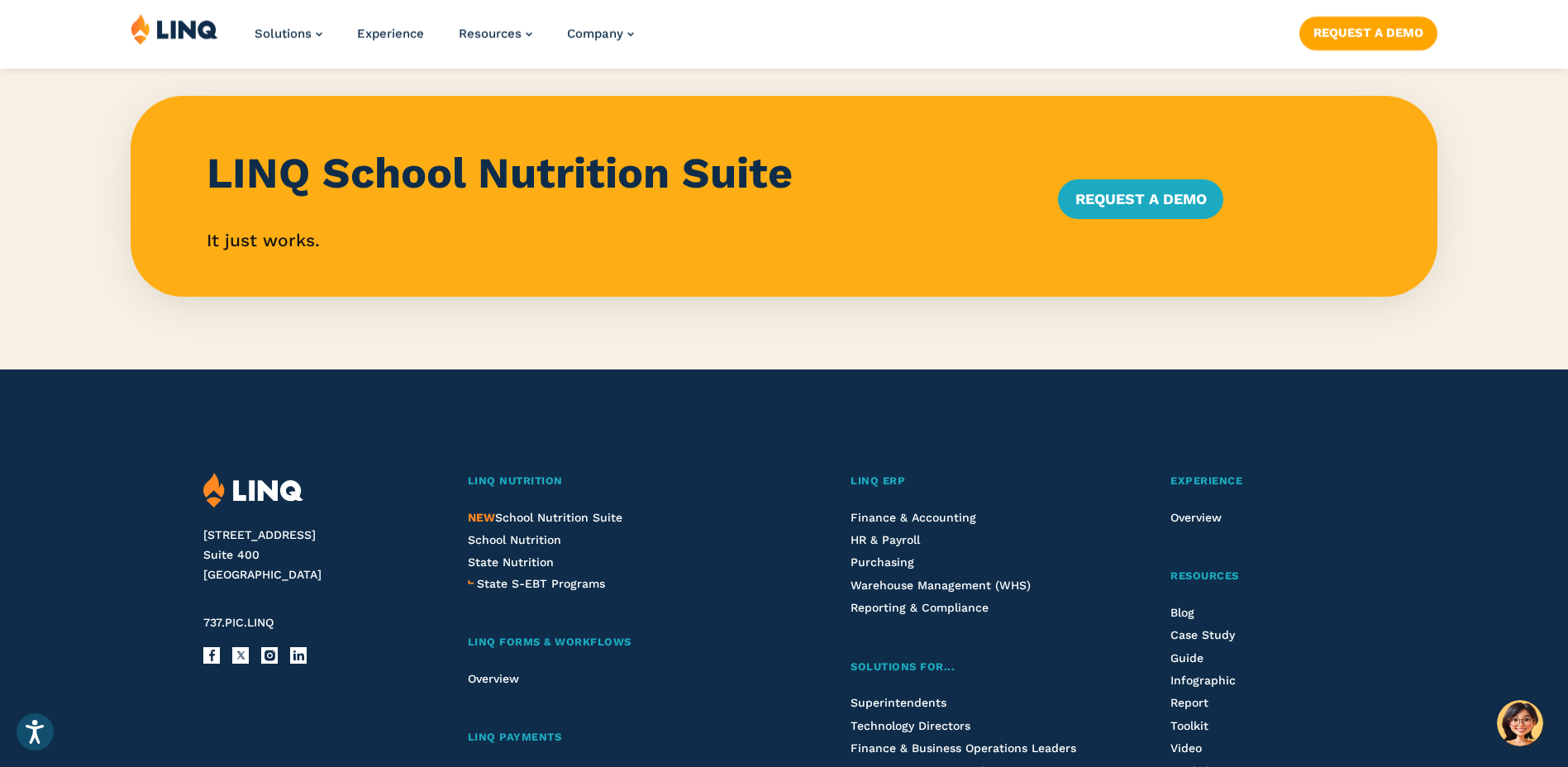
scroll to position [1736, 0]
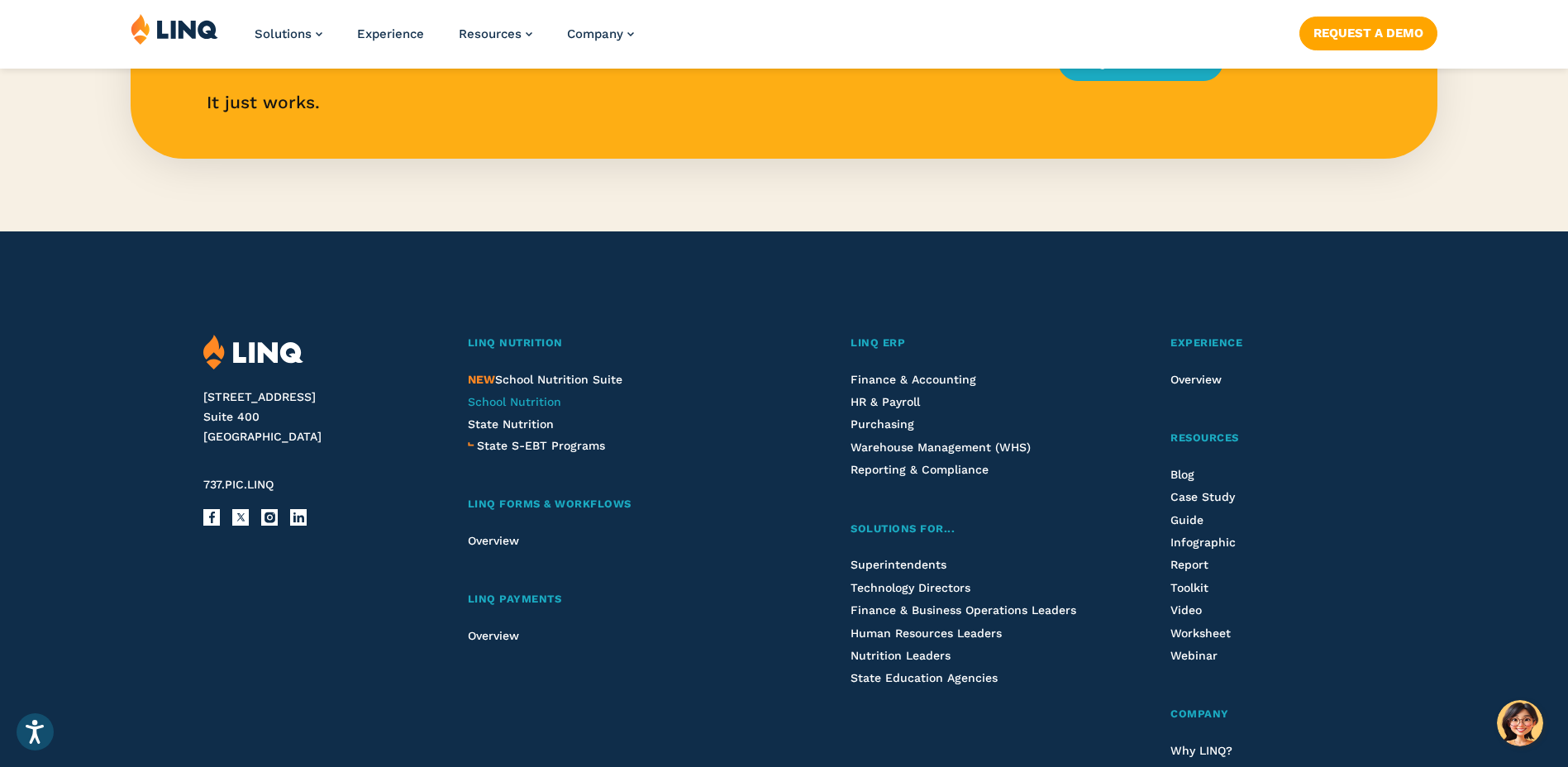
click at [536, 402] on span "School Nutrition" at bounding box center [514, 401] width 94 height 13
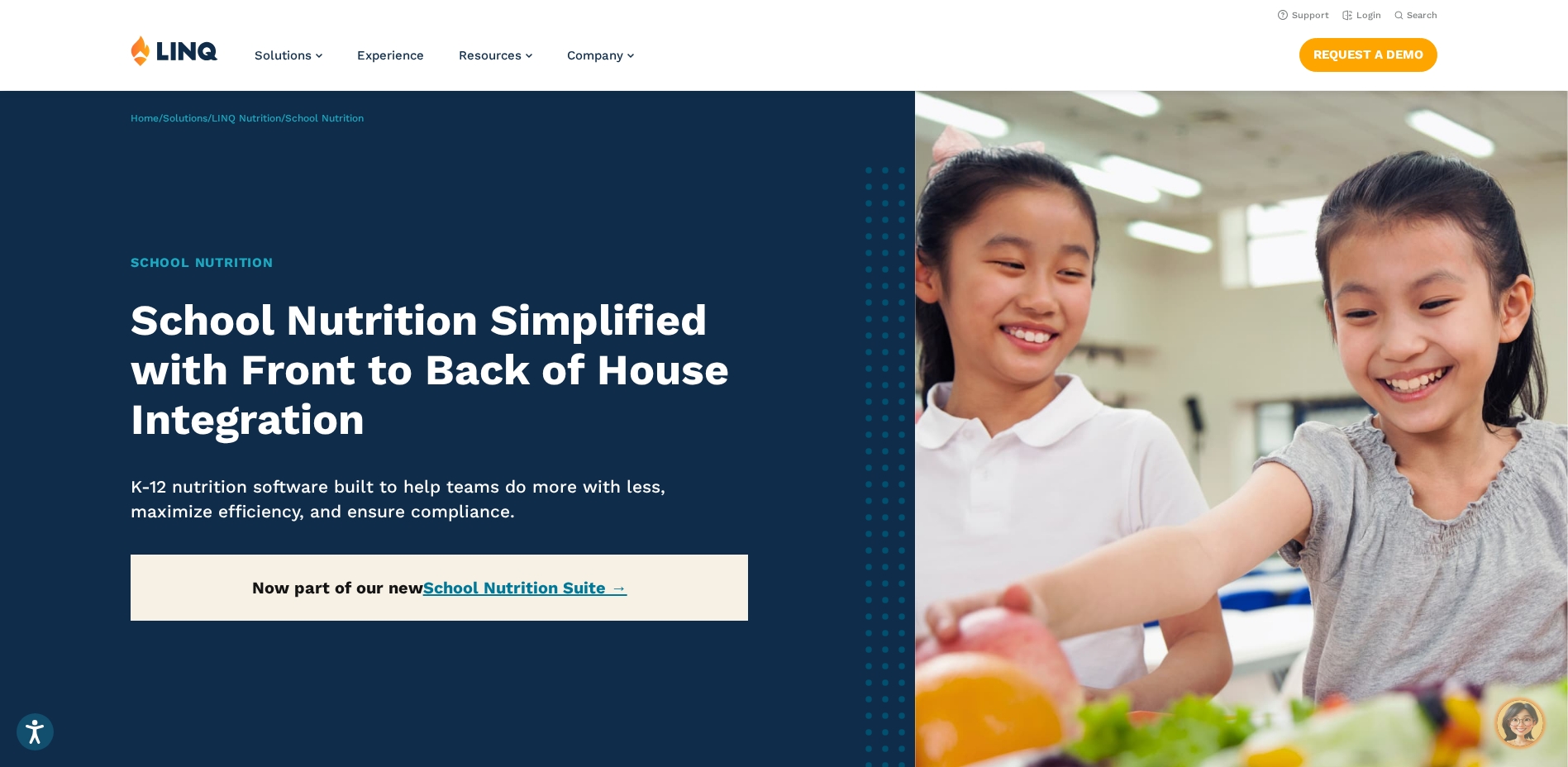
click at [1518, 725] on img "Hello, have a question? Let’s chat." at bounding box center [1519, 723] width 46 height 46
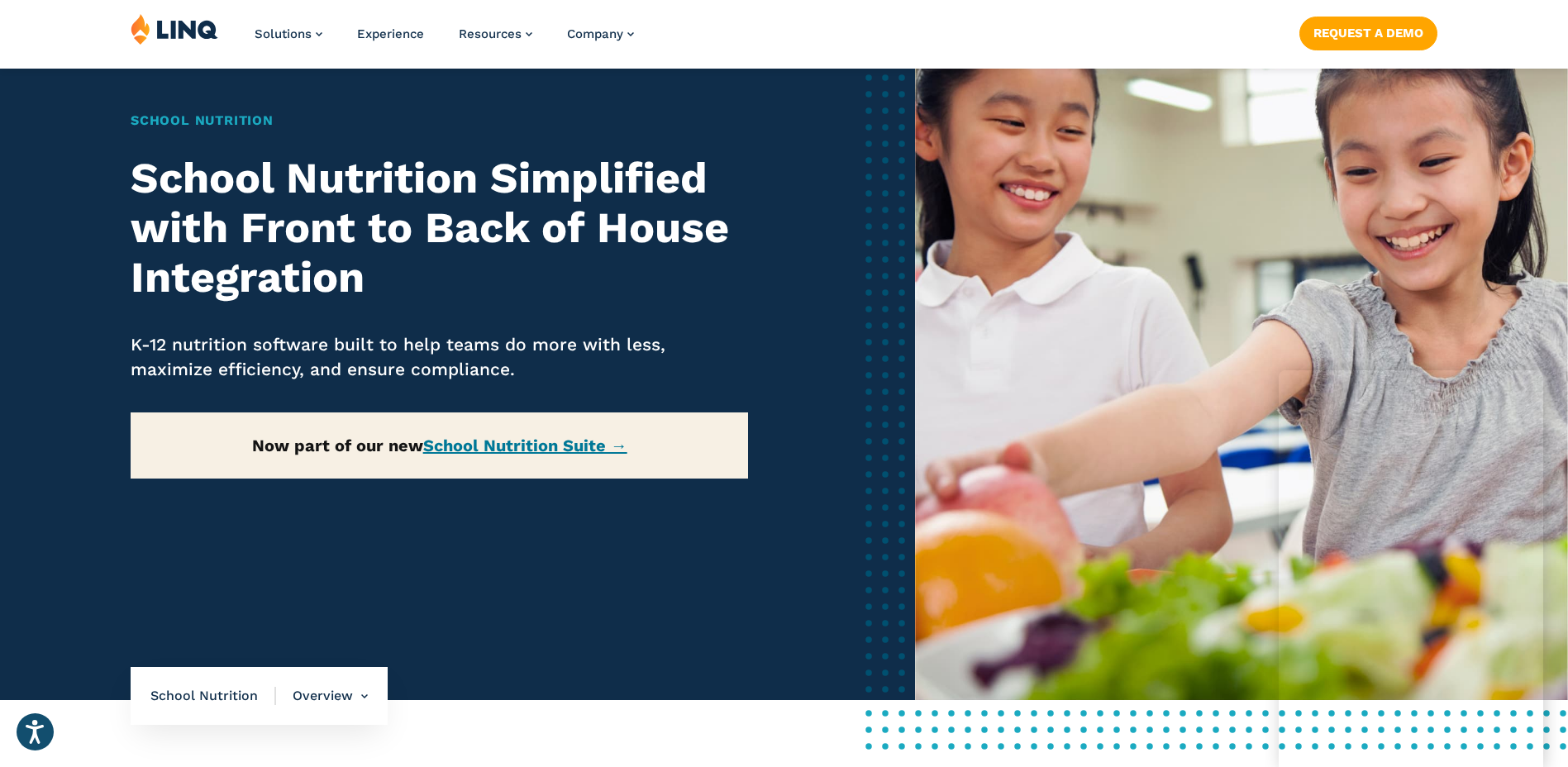
scroll to position [166, 0]
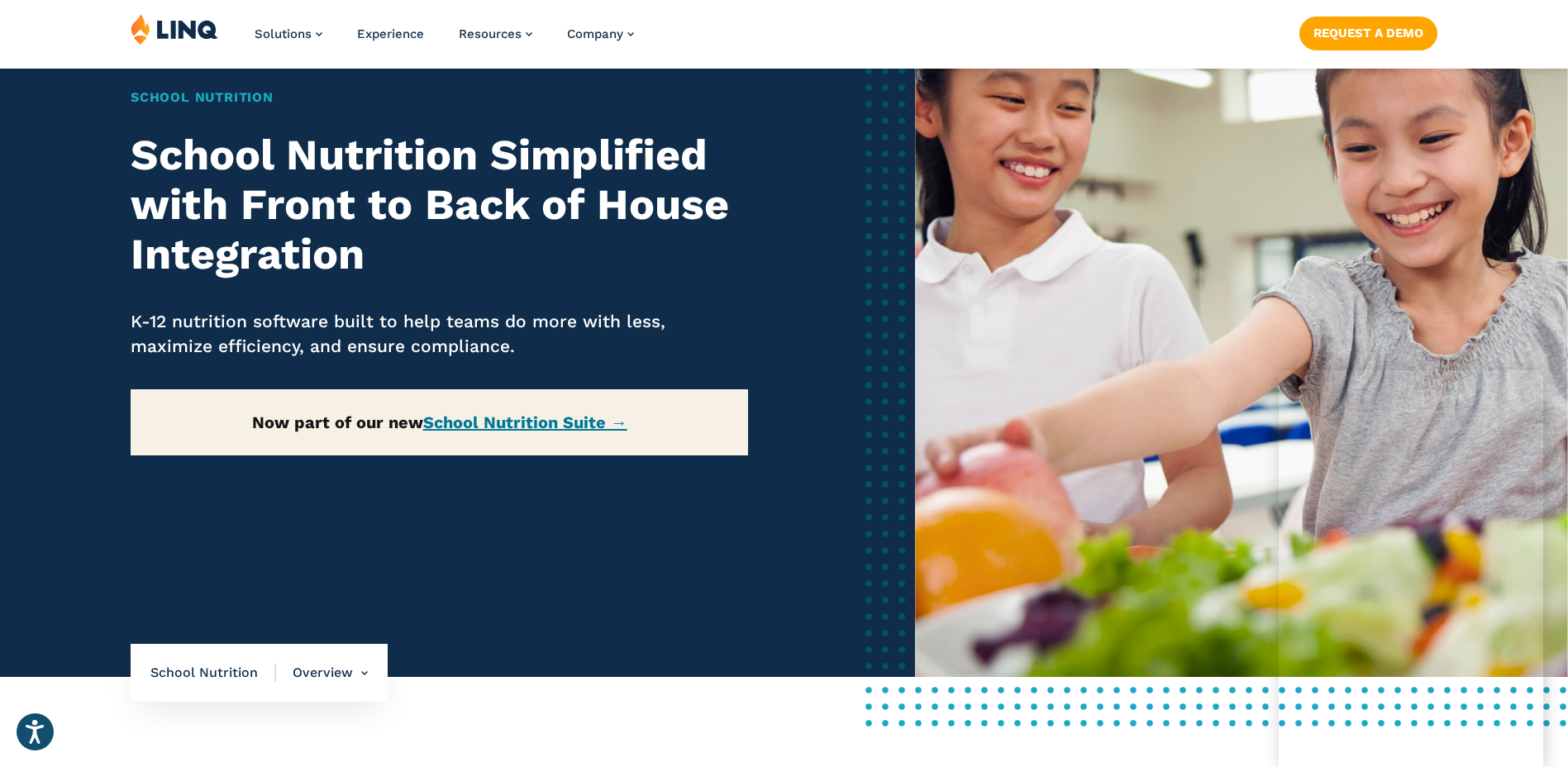
drag, startPoint x: 1536, startPoint y: 766, endPoint x: 1170, endPoint y: 631, distance: 390.1
click at [1170, 631] on img at bounding box center [1241, 302] width 652 height 751
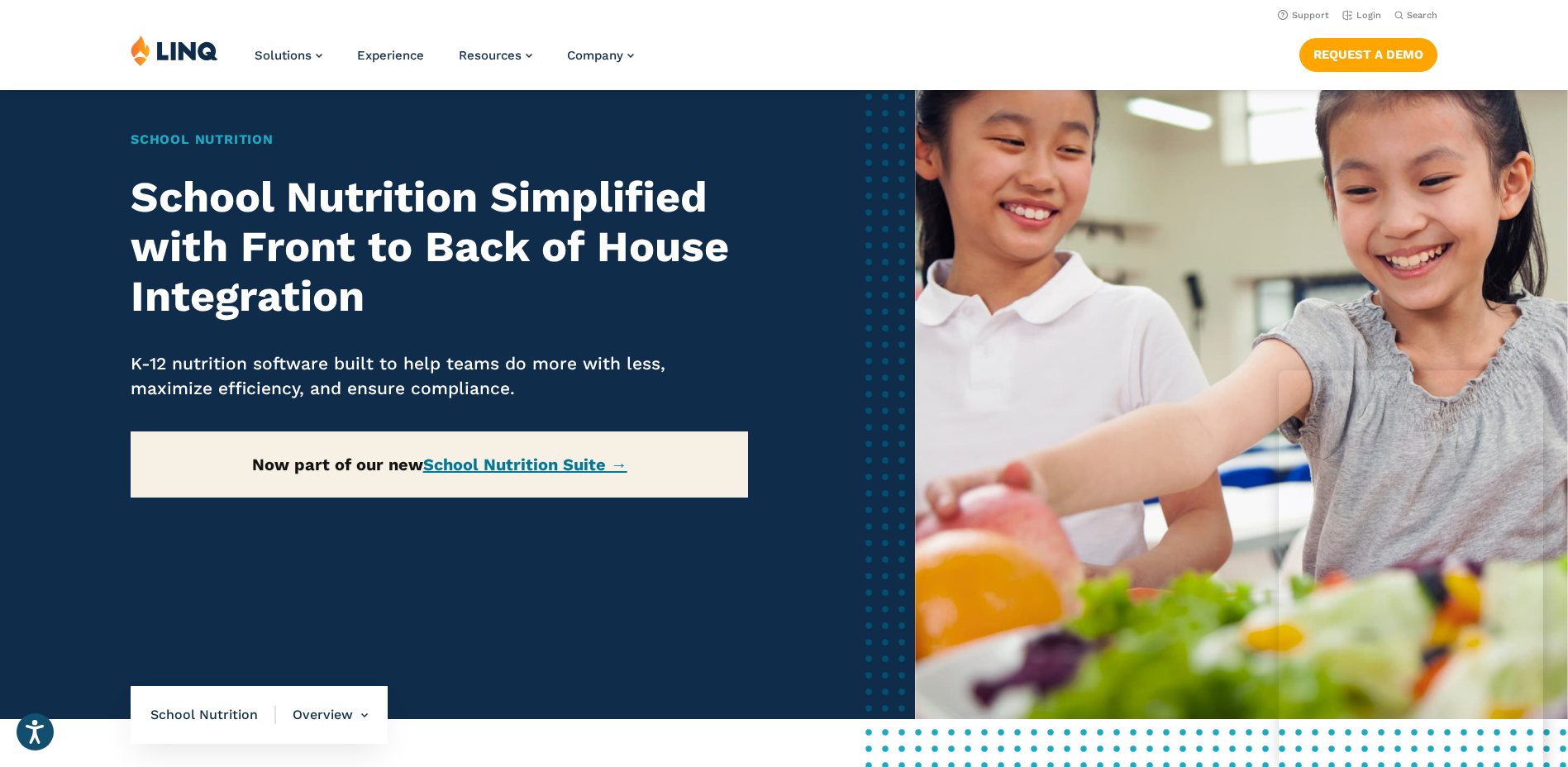
scroll to position [83, 0]
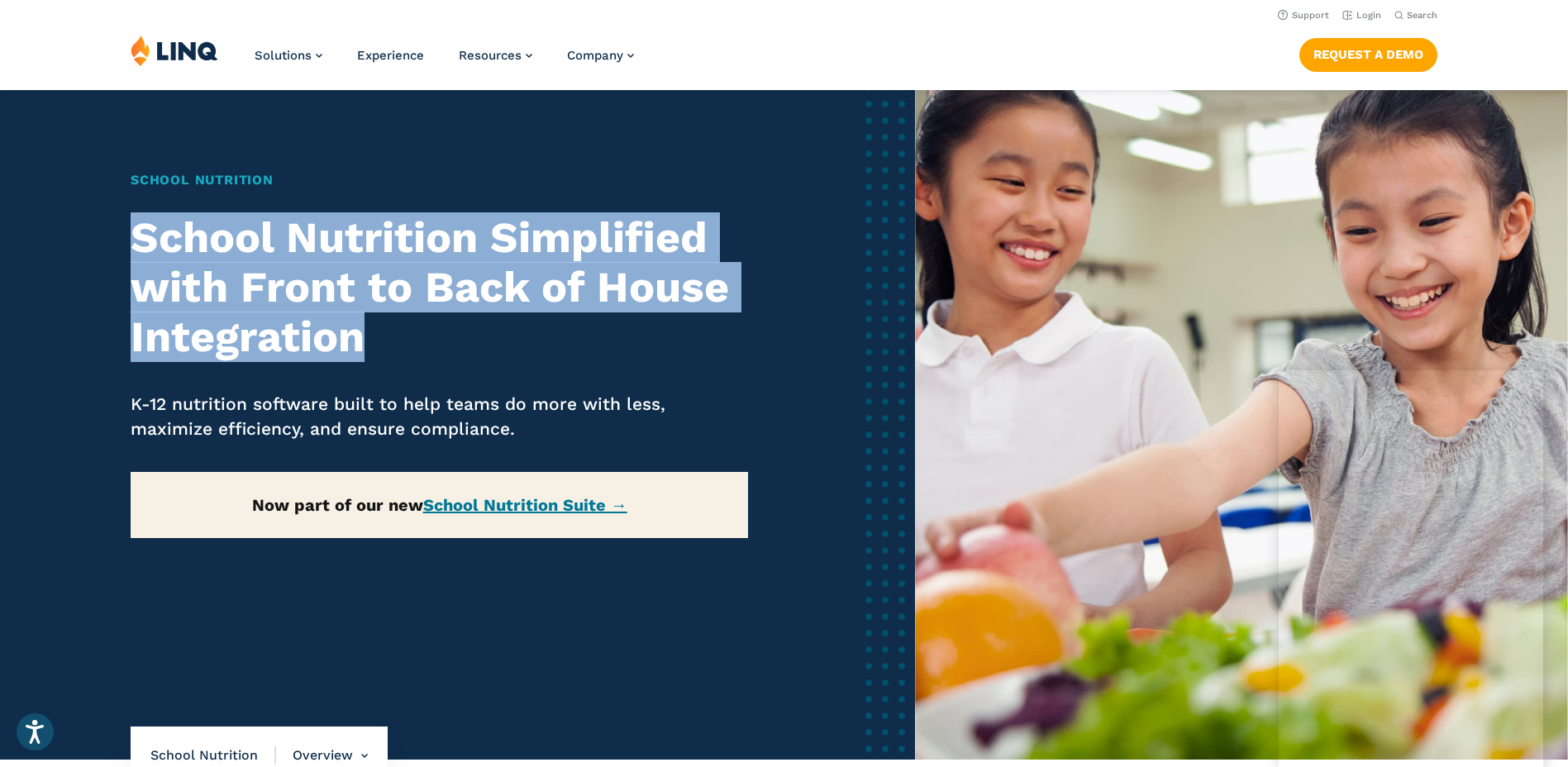
drag, startPoint x: 381, startPoint y: 352, endPoint x: 92, endPoint y: 230, distance: 313.7
click at [92, 230] on div "Home / Solutions / LINQ Nutrition / School Nutrition School Nutrition School Nu…" at bounding box center [457, 384] width 915 height 751
drag, startPoint x: 92, startPoint y: 230, endPoint x: 153, endPoint y: 258, distance: 67.1
copy h2 "School Nutrition Simplified with Front to Back of House Integration"
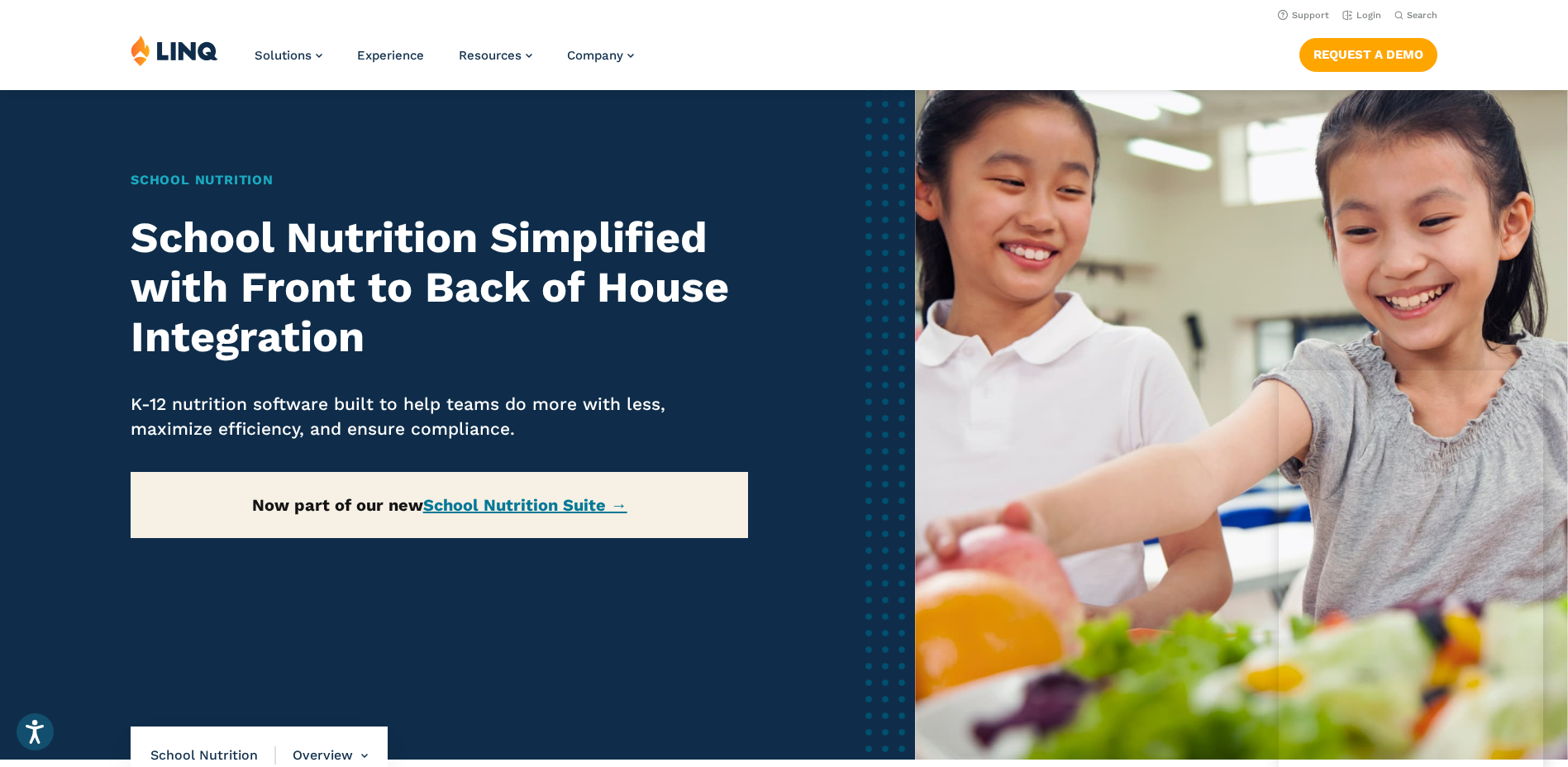
drag, startPoint x: 1542, startPoint y: 721, endPoint x: 519, endPoint y: 638, distance: 1026.4
click at [519, 638] on div "Home / Solutions / LINQ Nutrition / School Nutrition School Nutrition School Nu…" at bounding box center [457, 384] width 915 height 751
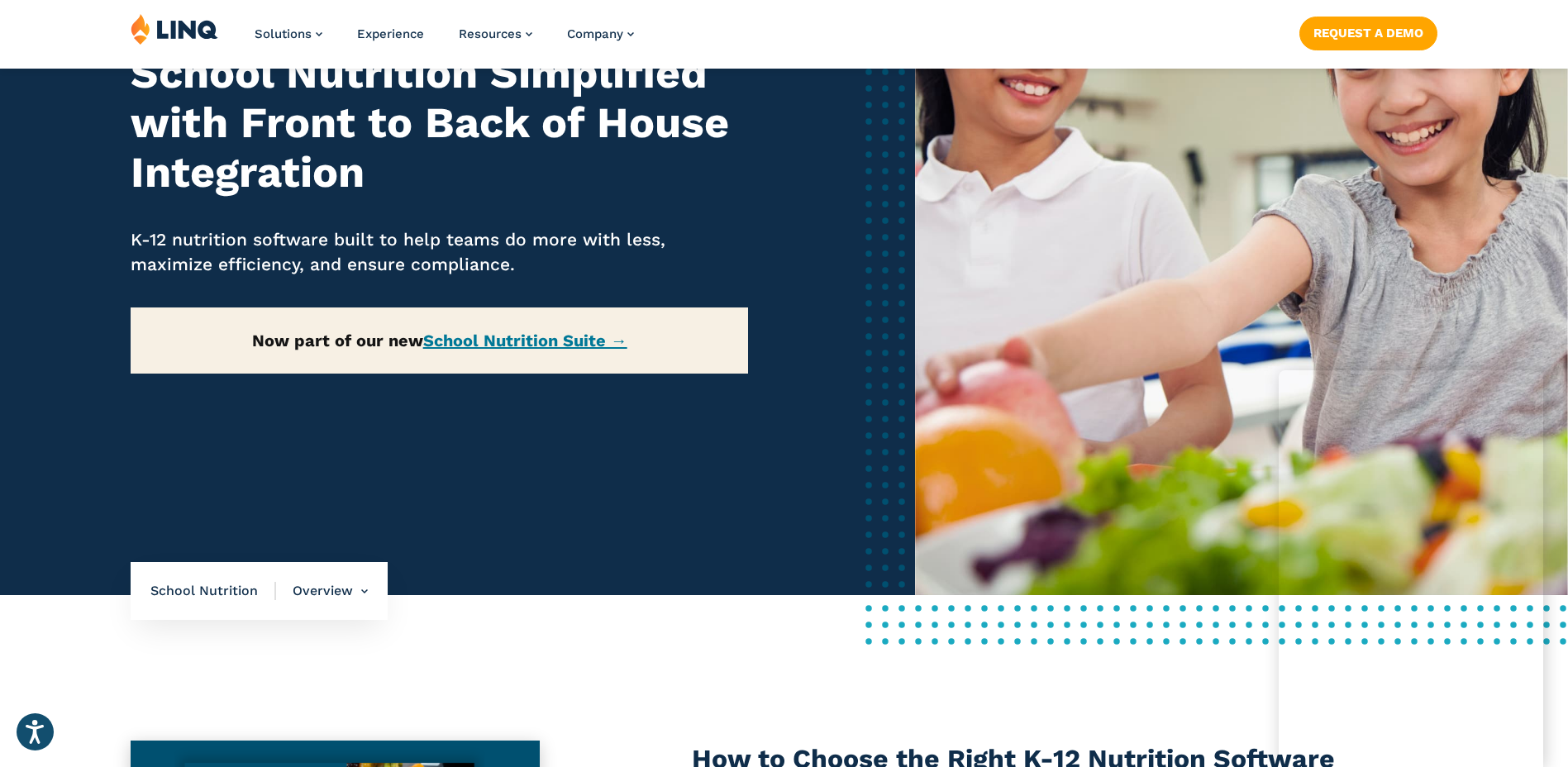
scroll to position [248, 0]
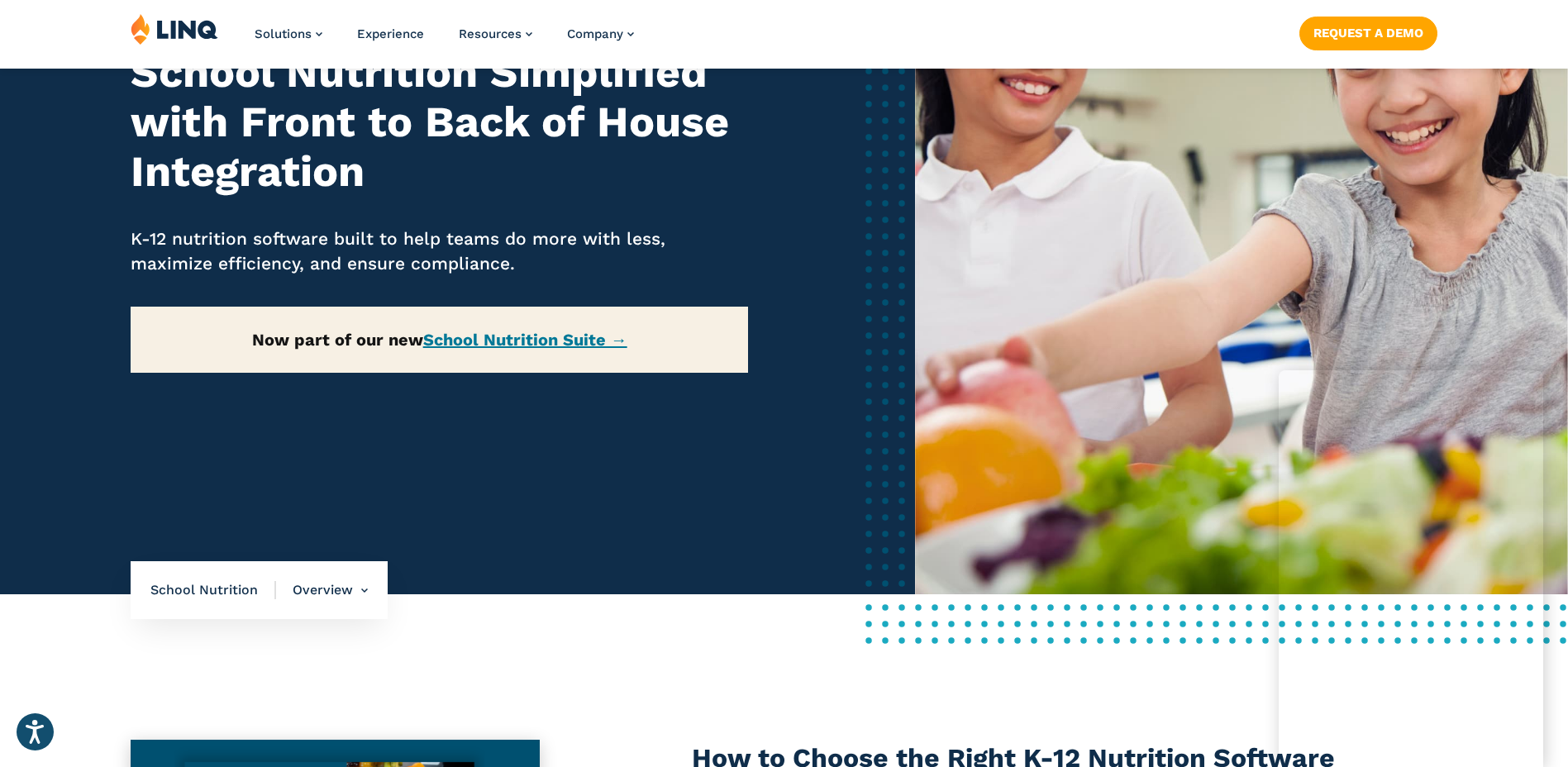
click at [1202, 314] on img at bounding box center [1241, 219] width 652 height 751
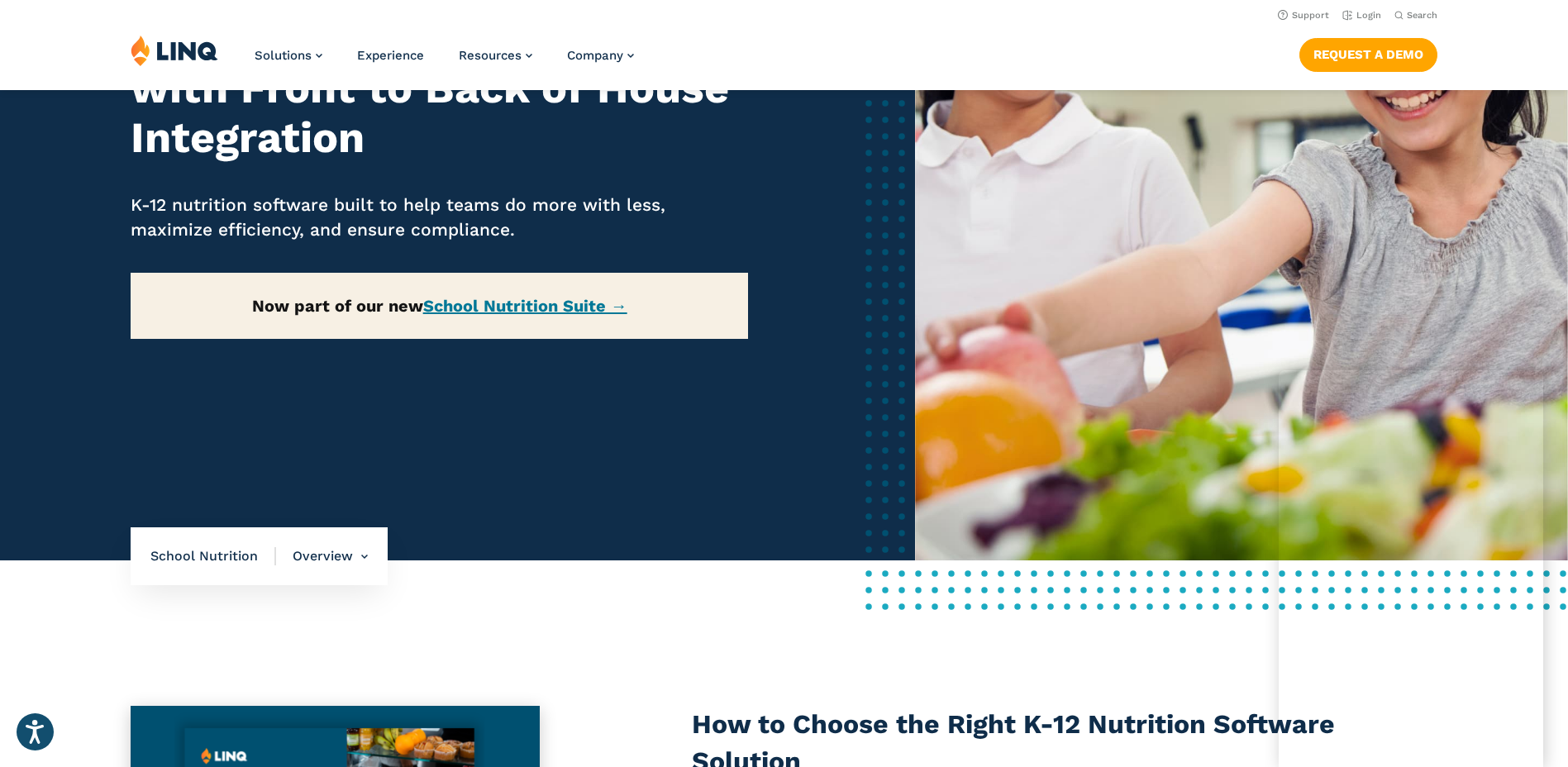
scroll to position [166, 0]
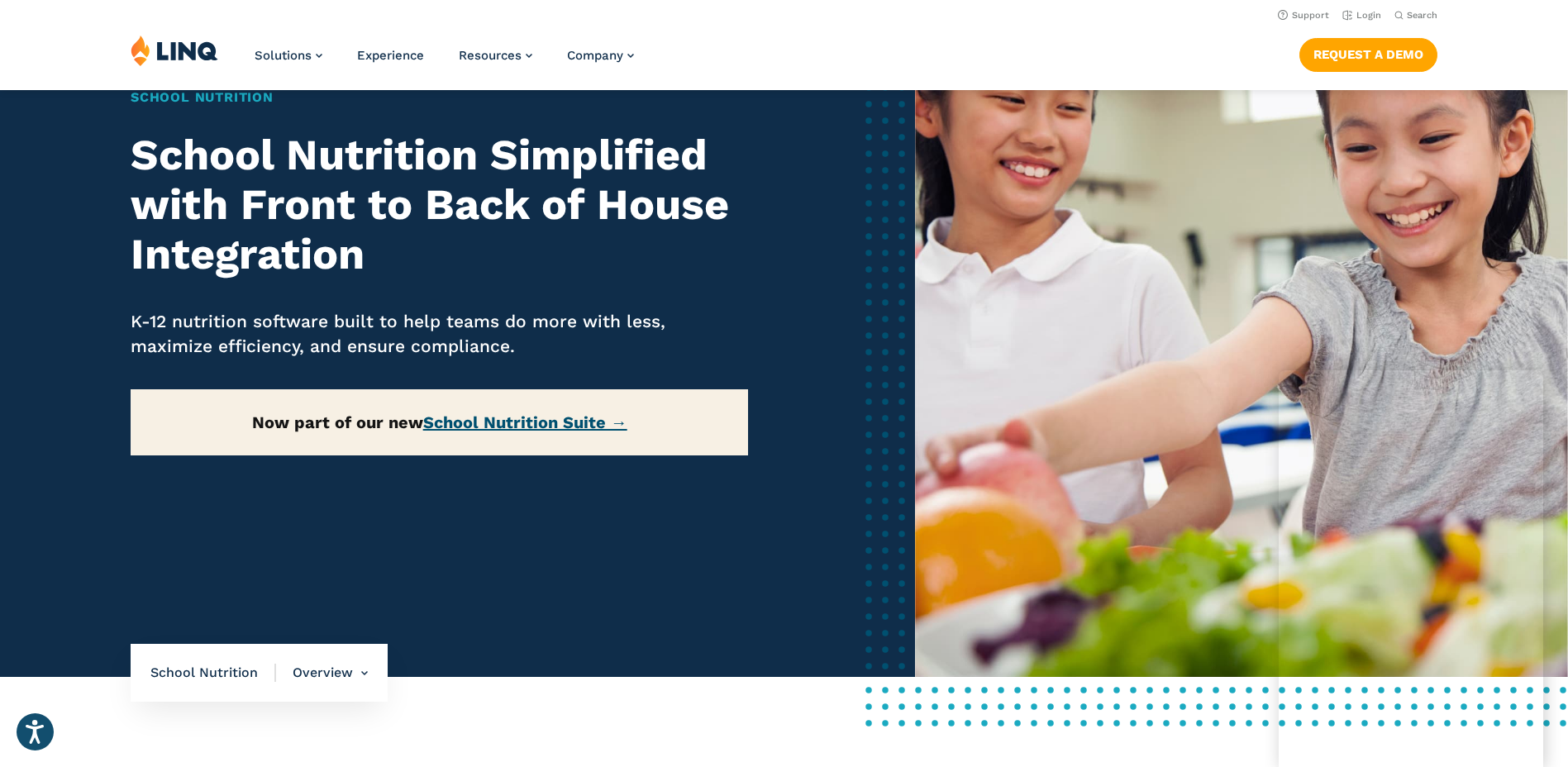
click at [528, 430] on link "School Nutrition Suite →" at bounding box center [524, 422] width 204 height 20
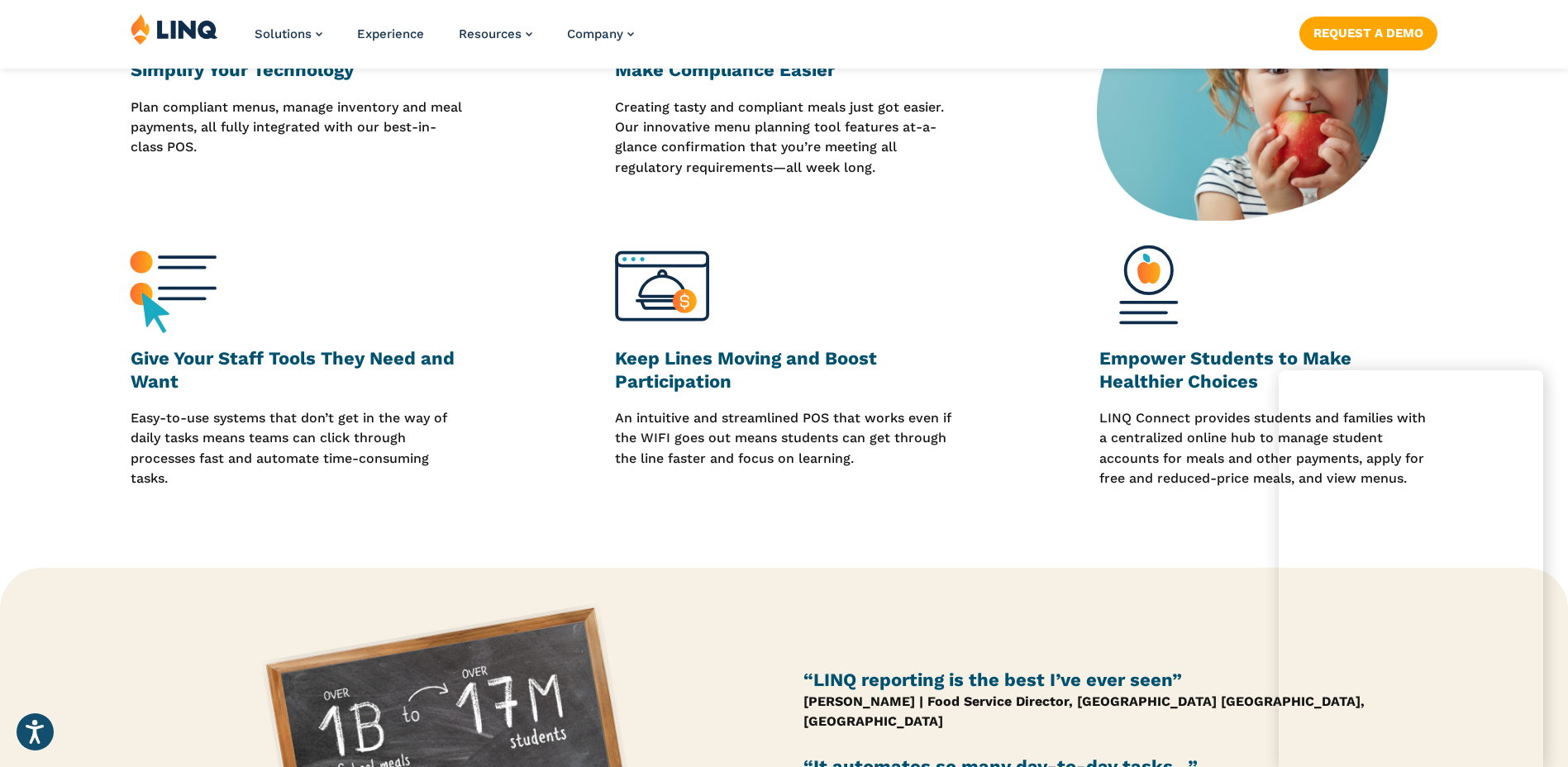
scroll to position [826, 0]
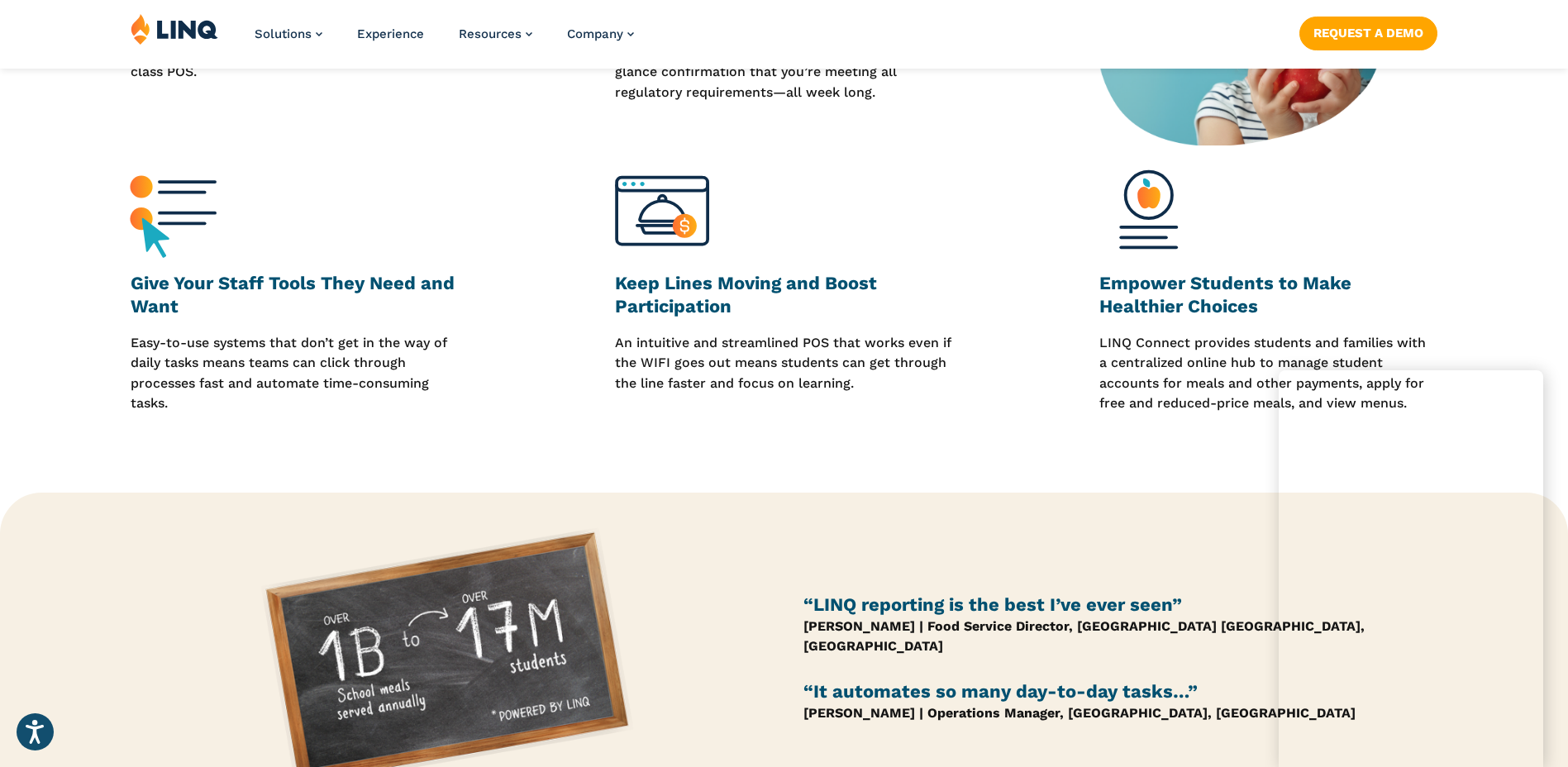
click at [659, 220] on img at bounding box center [661, 212] width 94 height 94
click at [697, 304] on h3 "Keep Lines Moving and Boost Participation" at bounding box center [784, 295] width 338 height 46
click at [699, 312] on h3 "Keep Lines Moving and Boost Participation" at bounding box center [784, 295] width 338 height 46
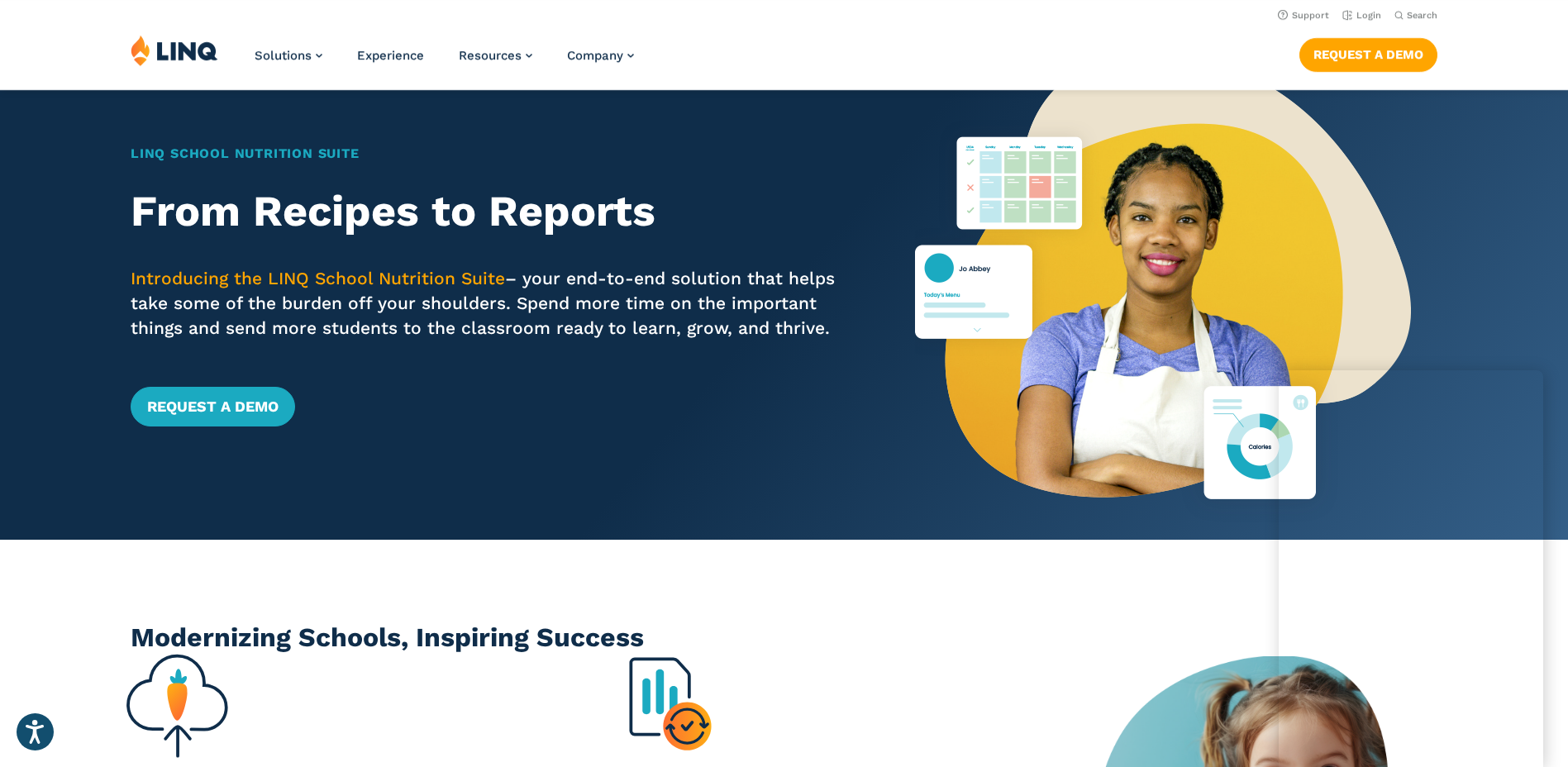
scroll to position [0, 0]
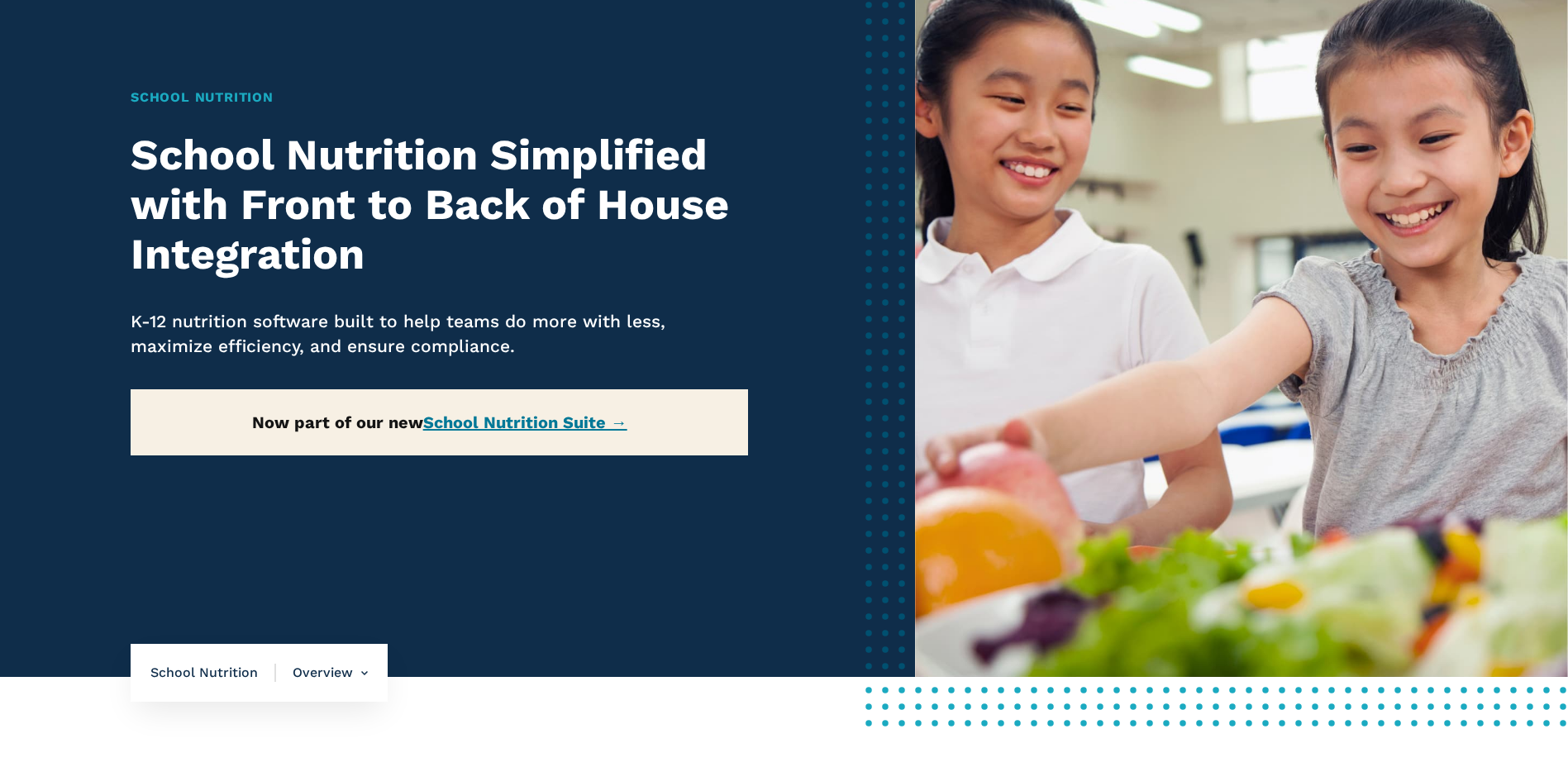
scroll to position [166, 0]
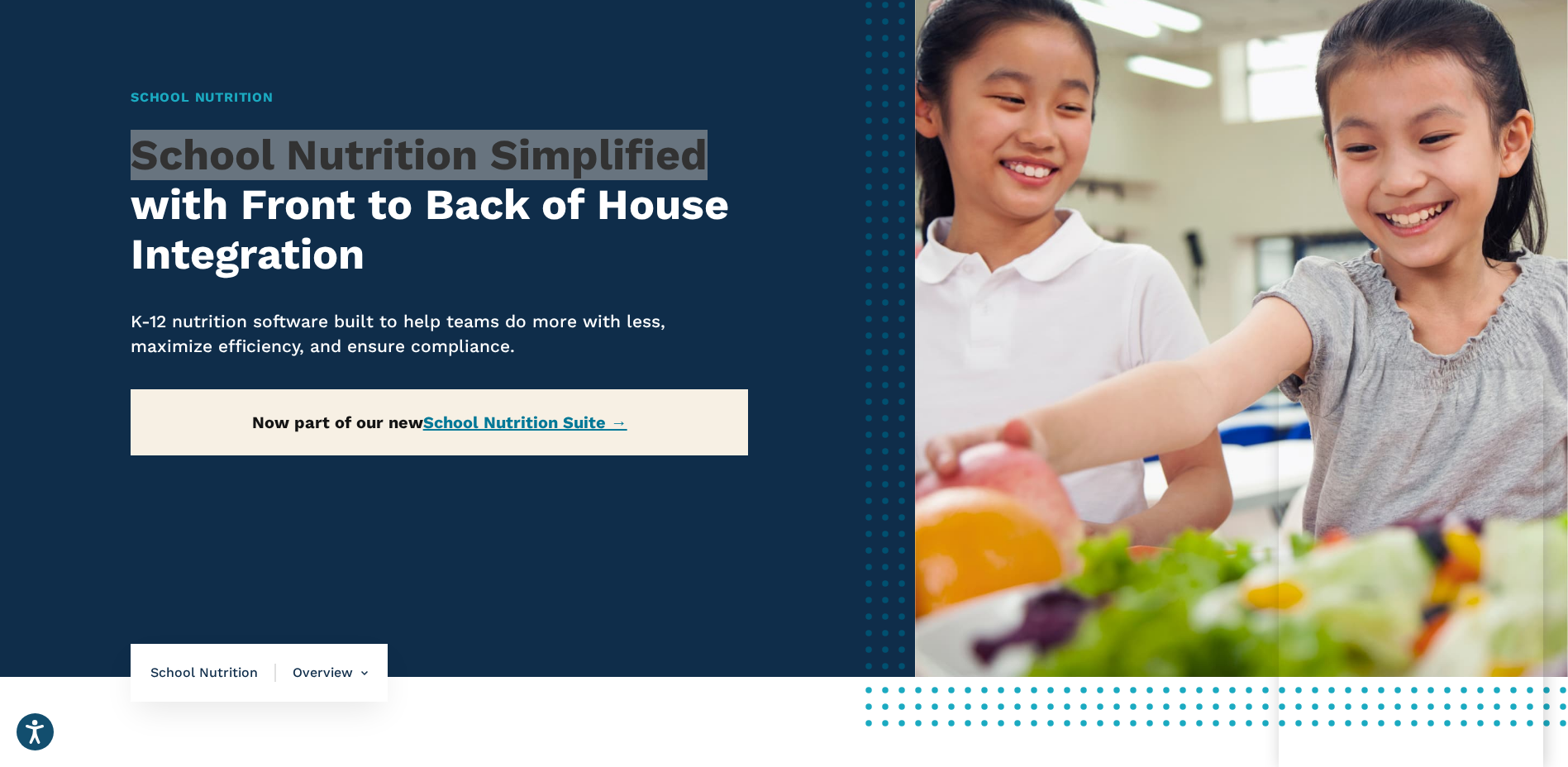
drag, startPoint x: 122, startPoint y: 151, endPoint x: 731, endPoint y: 167, distance: 609.2
click at [731, 167] on div "Home / Solutions / LINQ Nutrition / School Nutrition School Nutrition School Nu…" at bounding box center [457, 302] width 915 height 751
